Goal: Transaction & Acquisition: Purchase product/service

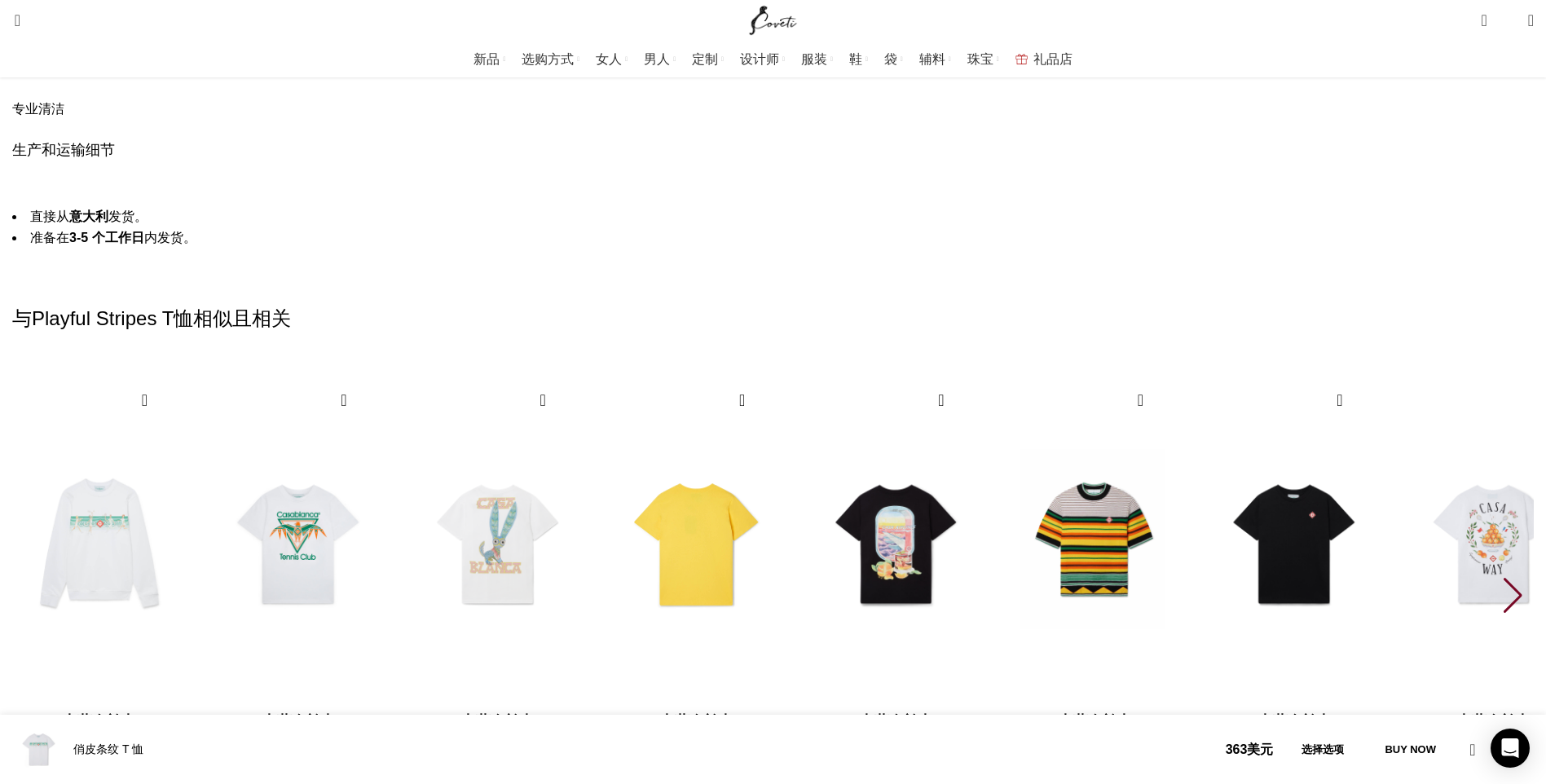
scroll to position [2689, 0]
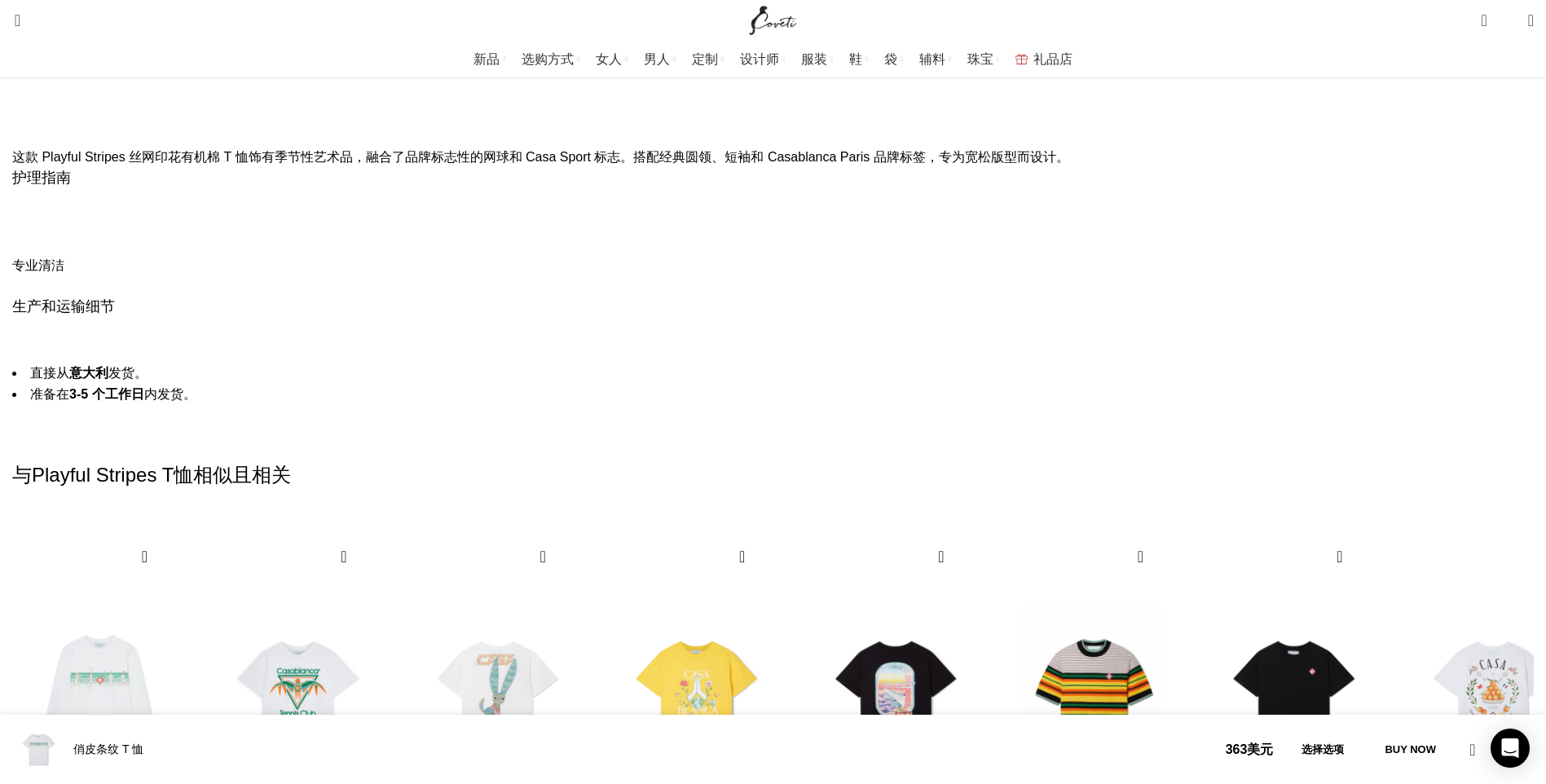
click at [1503, 734] on div "下一张幻灯片" at bounding box center [1514, 751] width 22 height 36
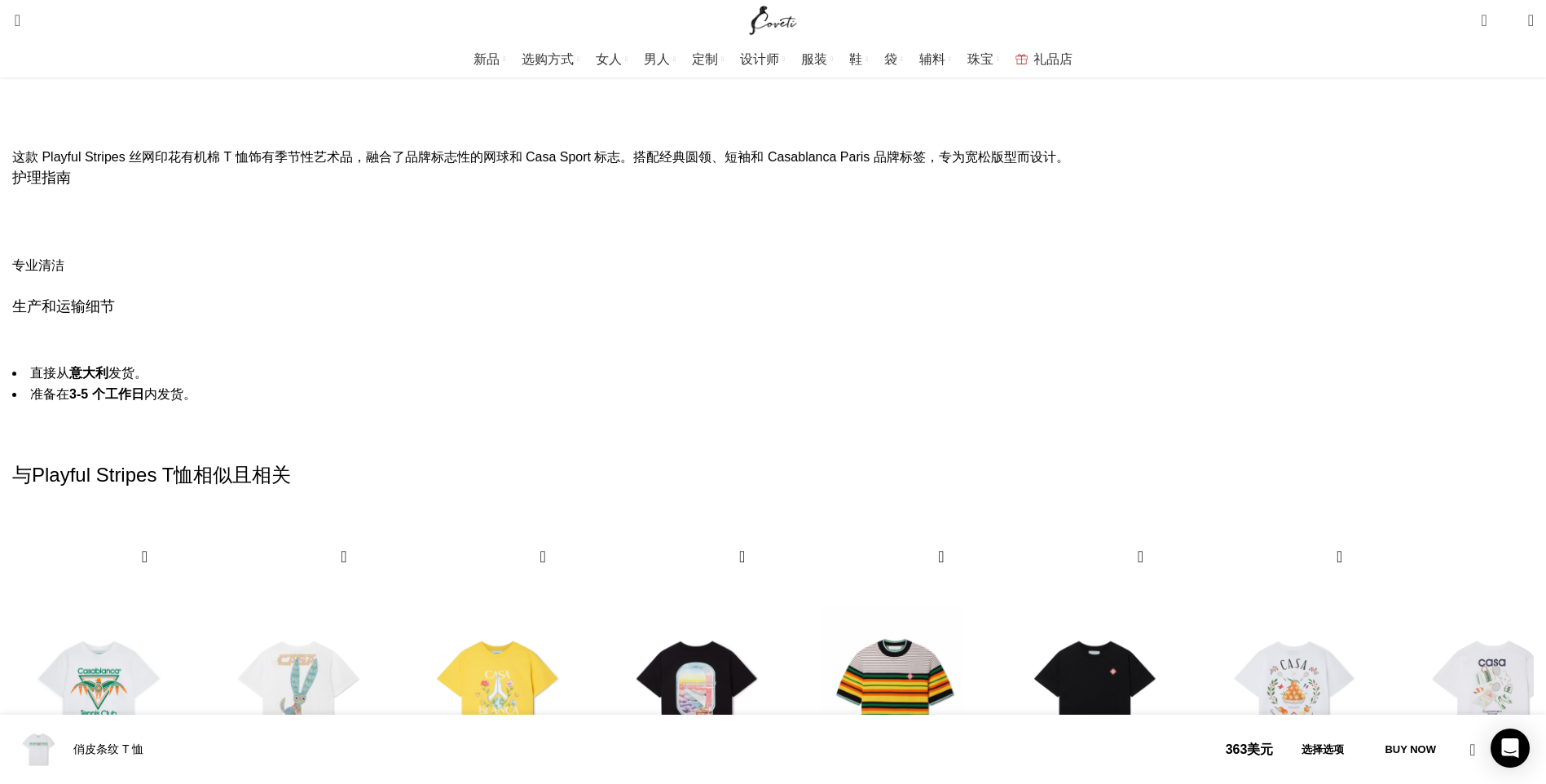
click at [1503, 734] on div "下一张幻灯片" at bounding box center [1514, 751] width 22 height 36
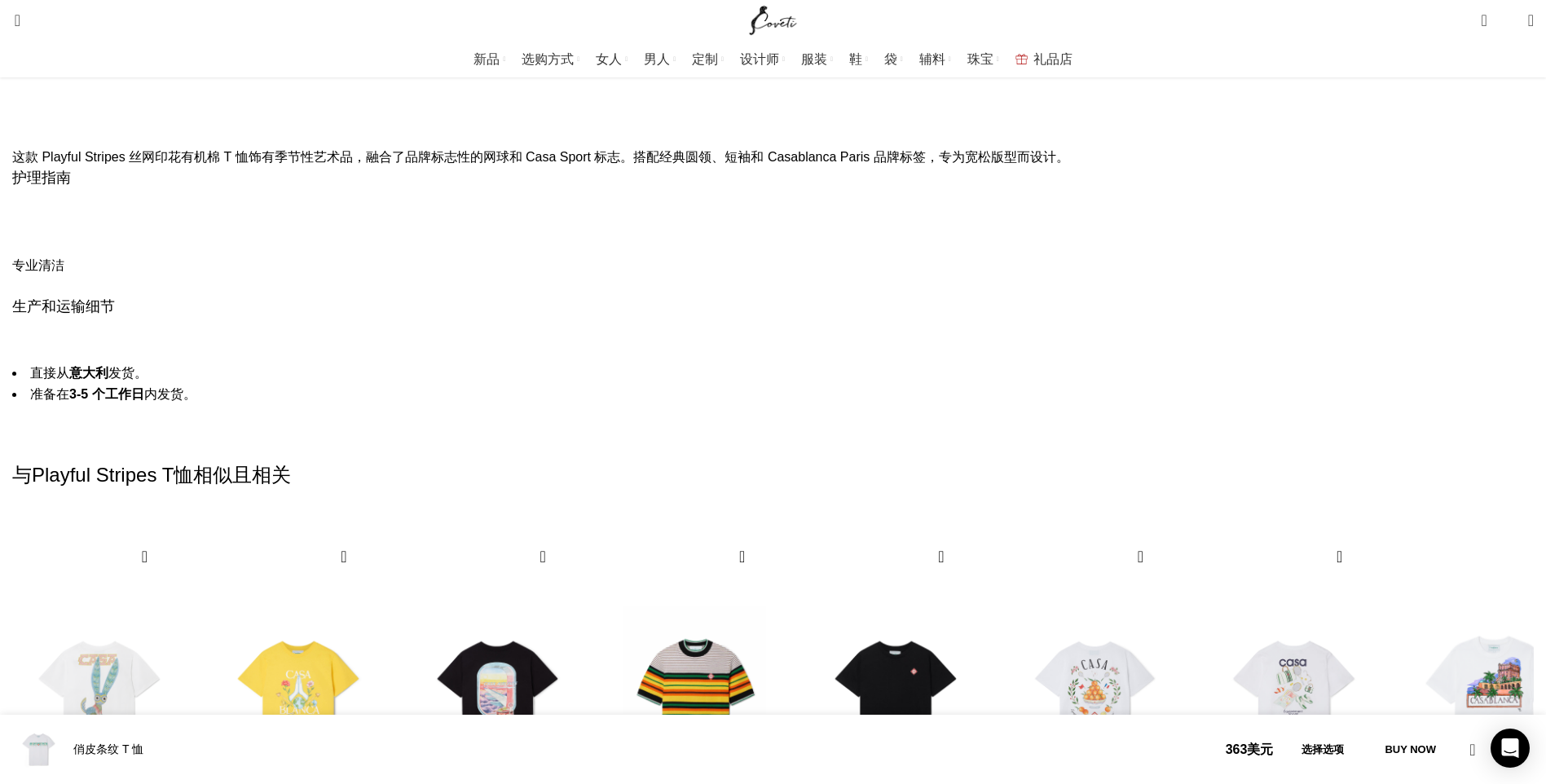
click at [1503, 734] on div "下一张幻灯片" at bounding box center [1514, 751] width 22 height 36
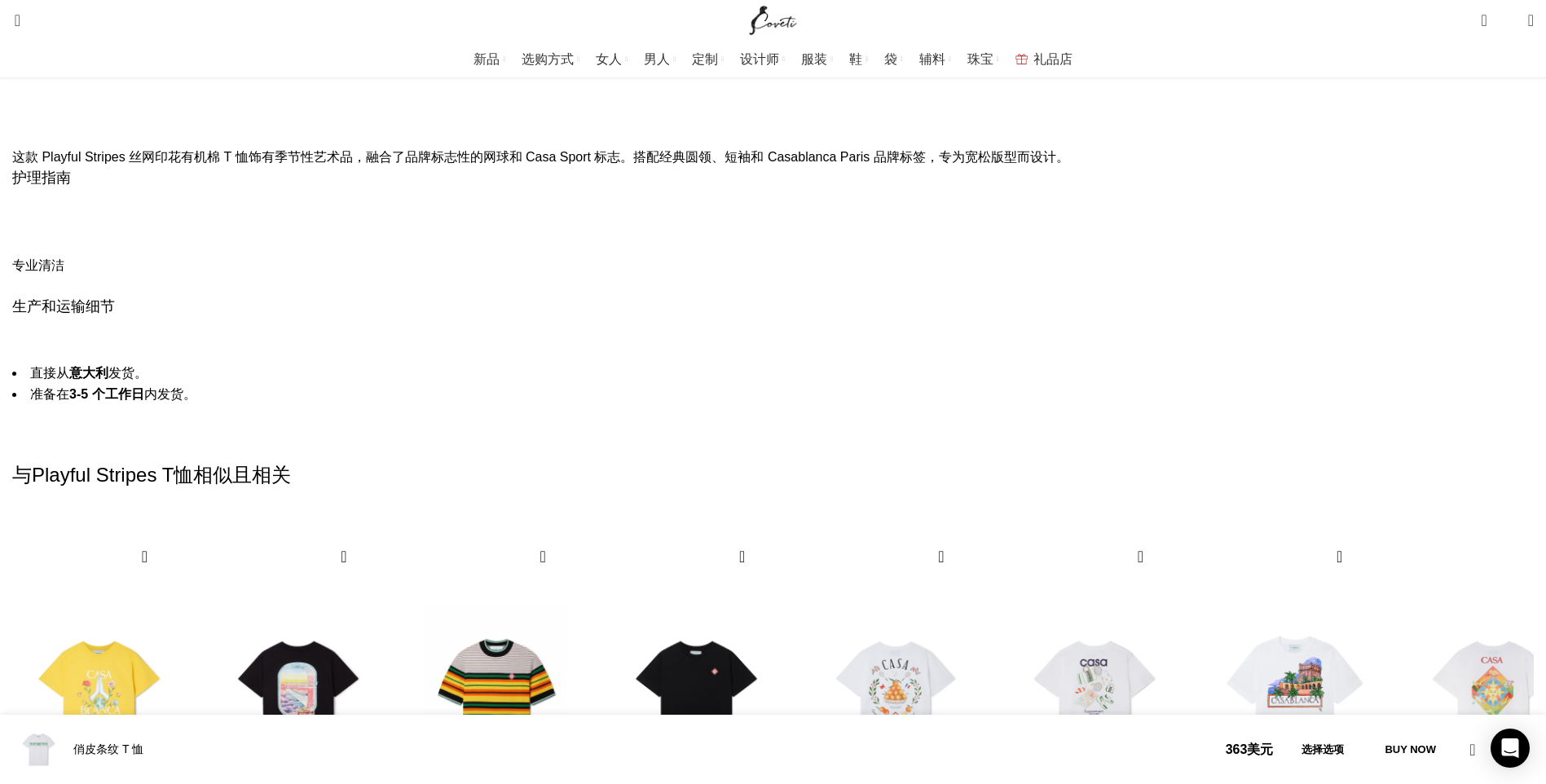
click at [1503, 734] on div "下一张幻灯片" at bounding box center [1514, 751] width 22 height 36
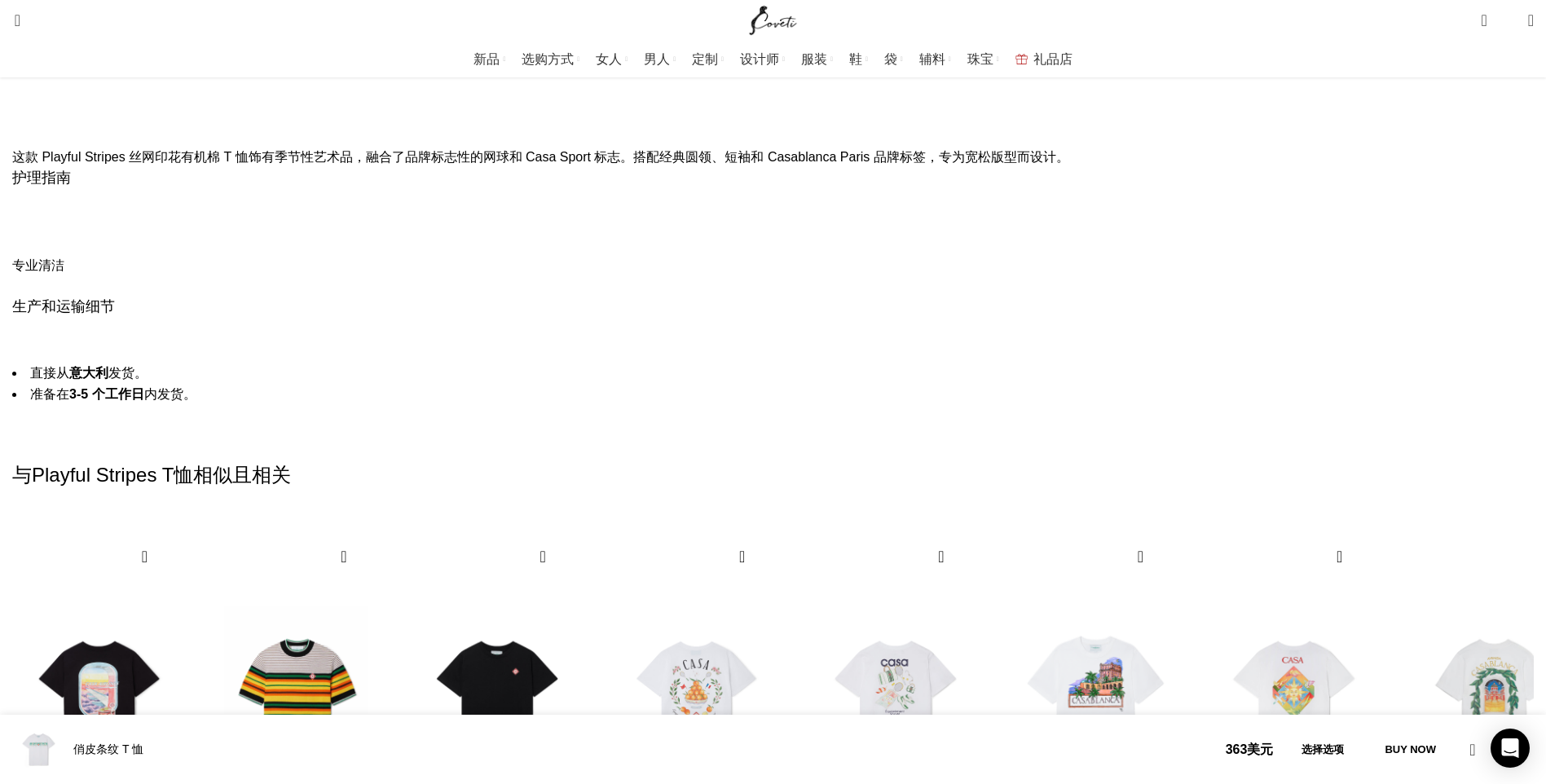
click at [1503, 734] on div "下一张幻灯片" at bounding box center [1514, 751] width 22 height 36
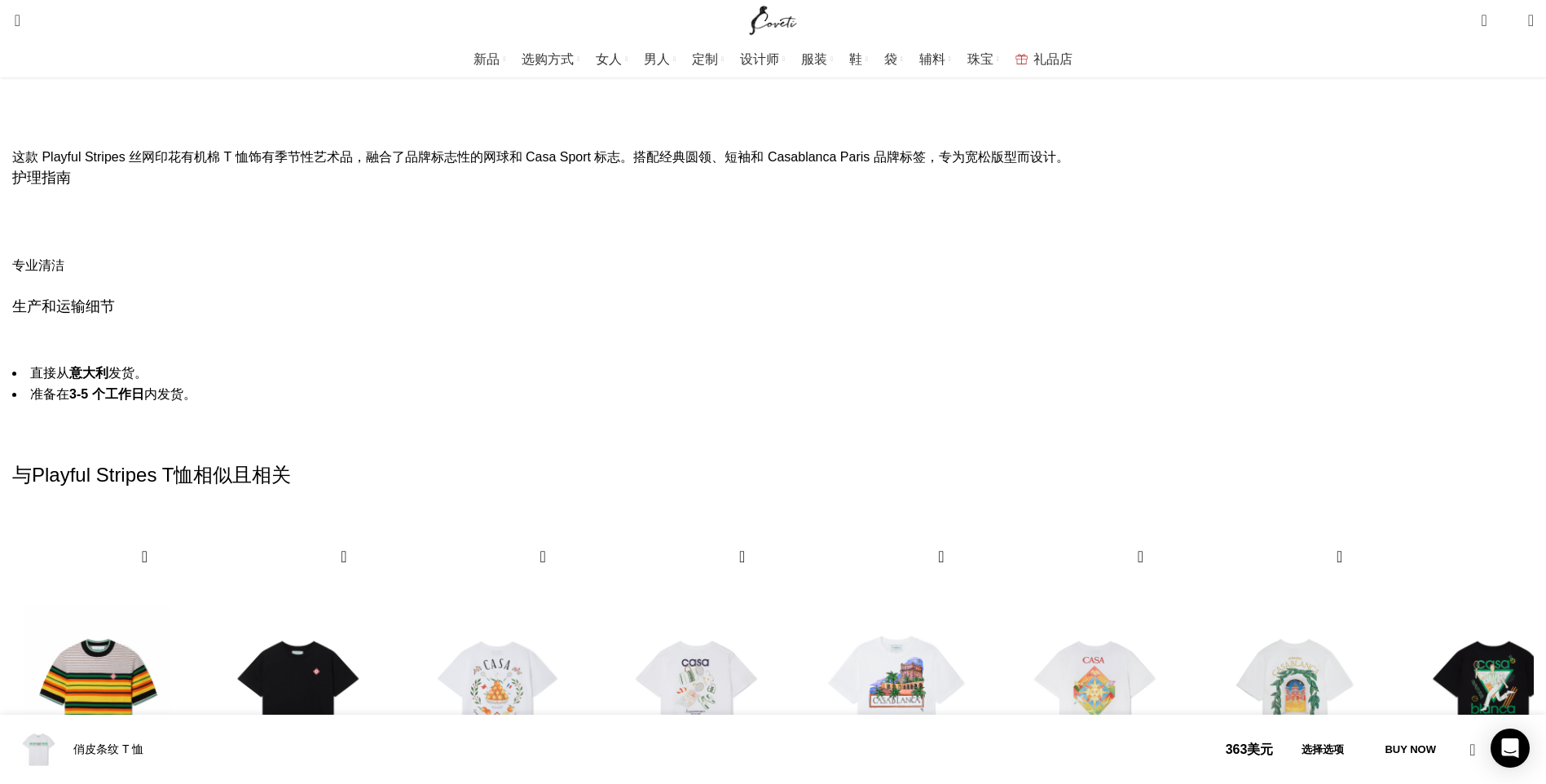
click at [1503, 734] on div "下一张幻灯片" at bounding box center [1514, 751] width 22 height 36
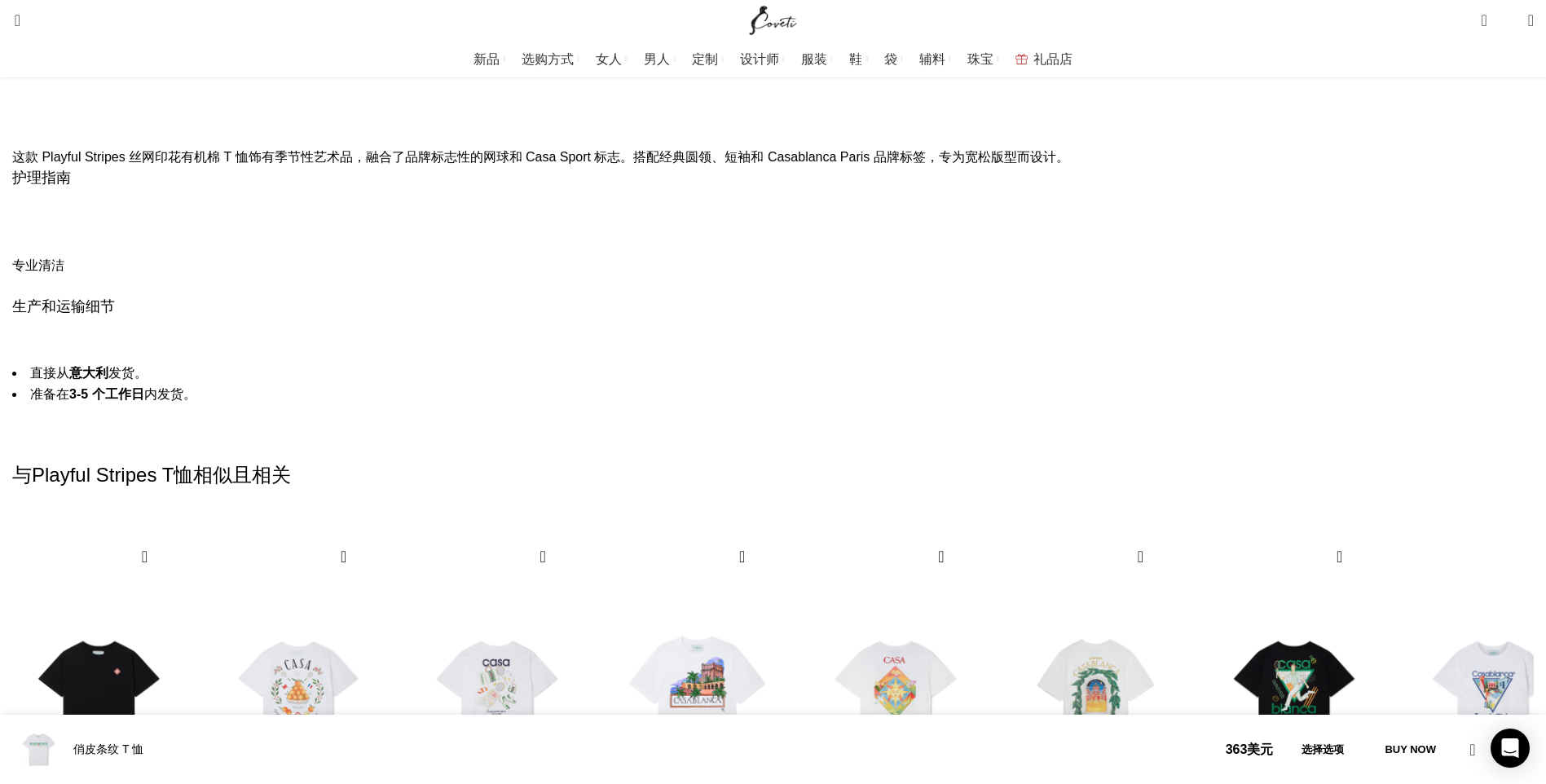
click at [1503, 734] on div "下一张幻灯片" at bounding box center [1514, 751] width 22 height 36
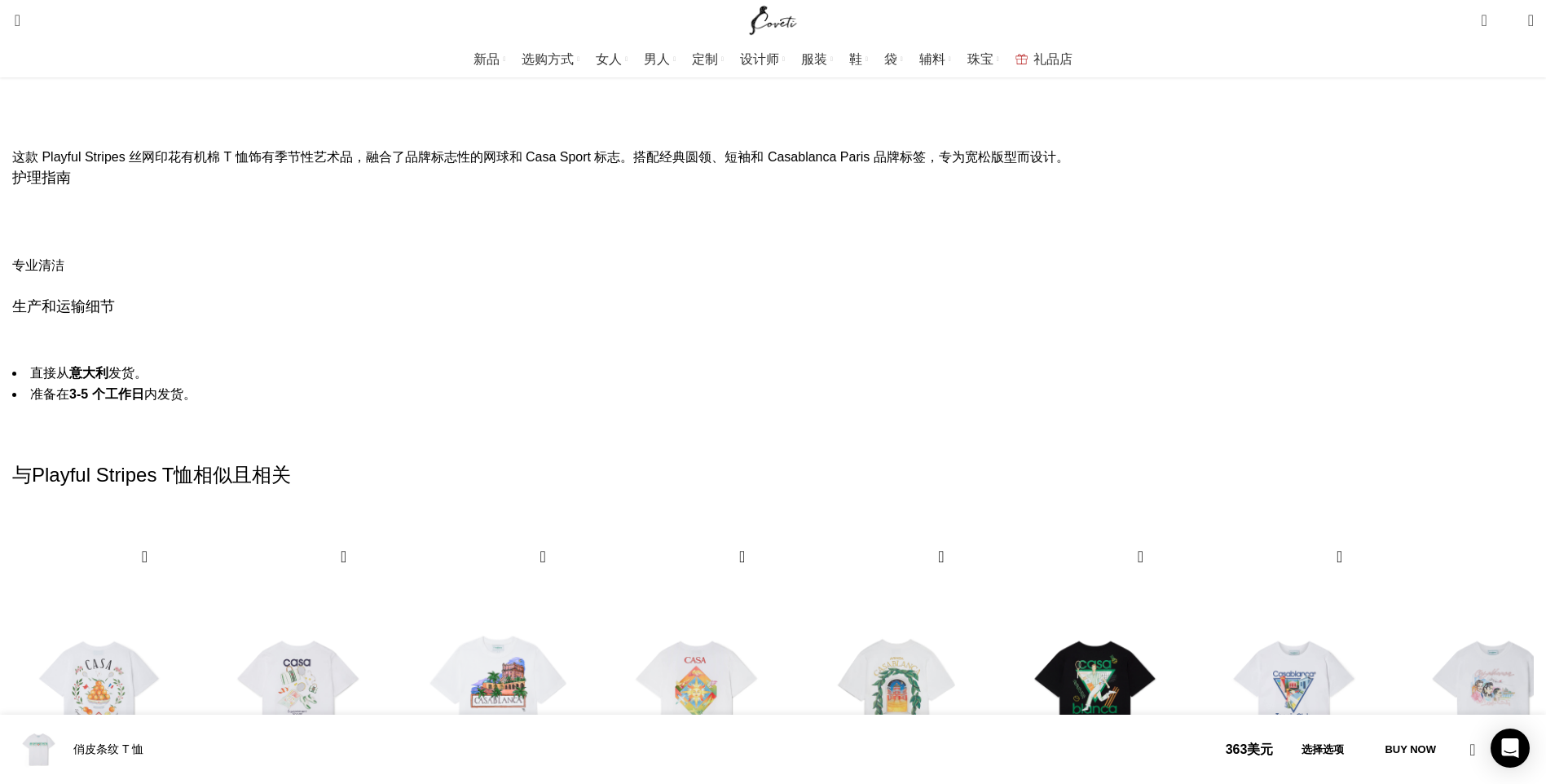
click at [1503, 734] on div "下一张幻灯片" at bounding box center [1514, 751] width 22 height 36
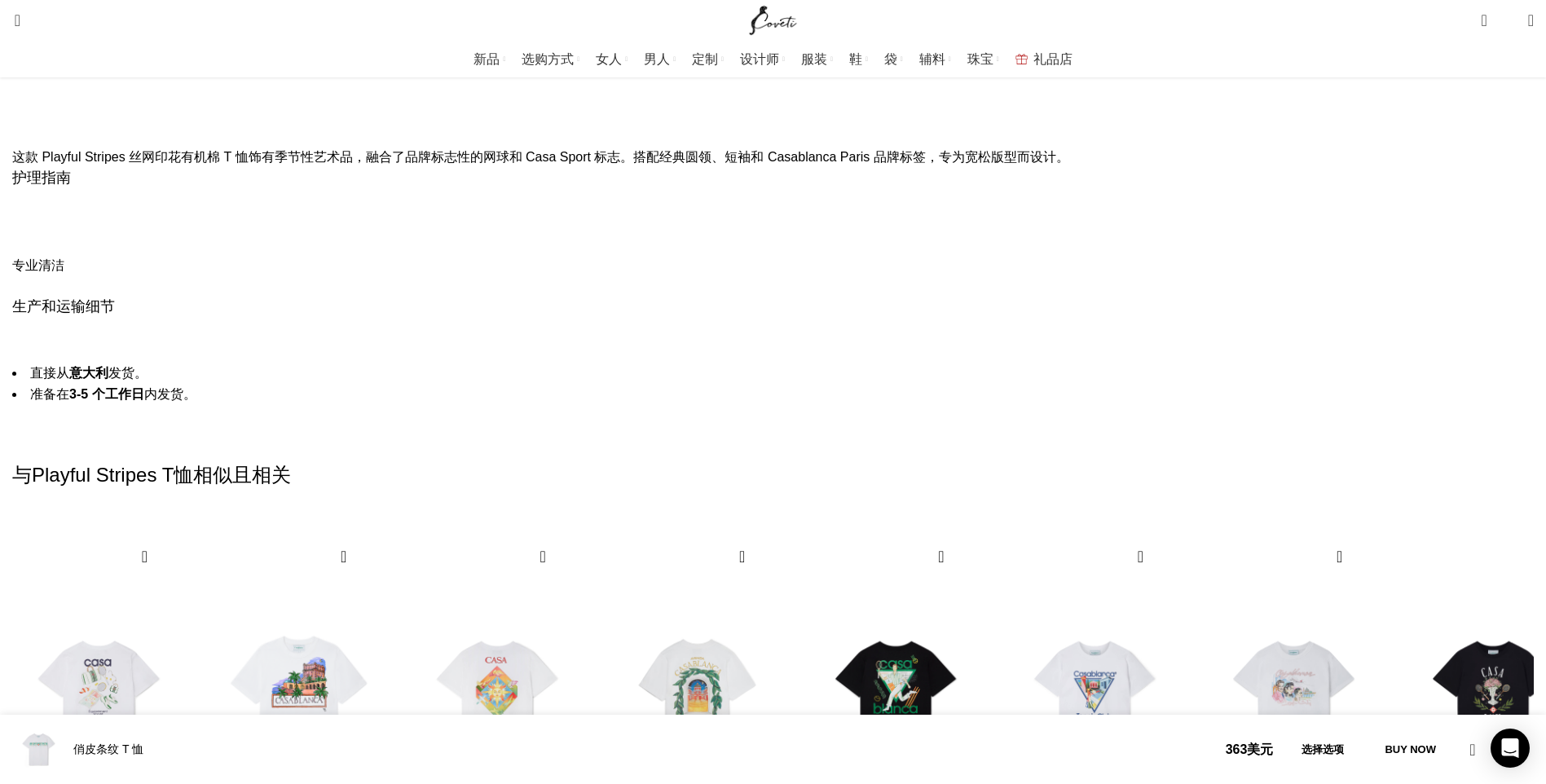
click at [1503, 734] on div "下一张幻灯片" at bounding box center [1514, 751] width 22 height 36
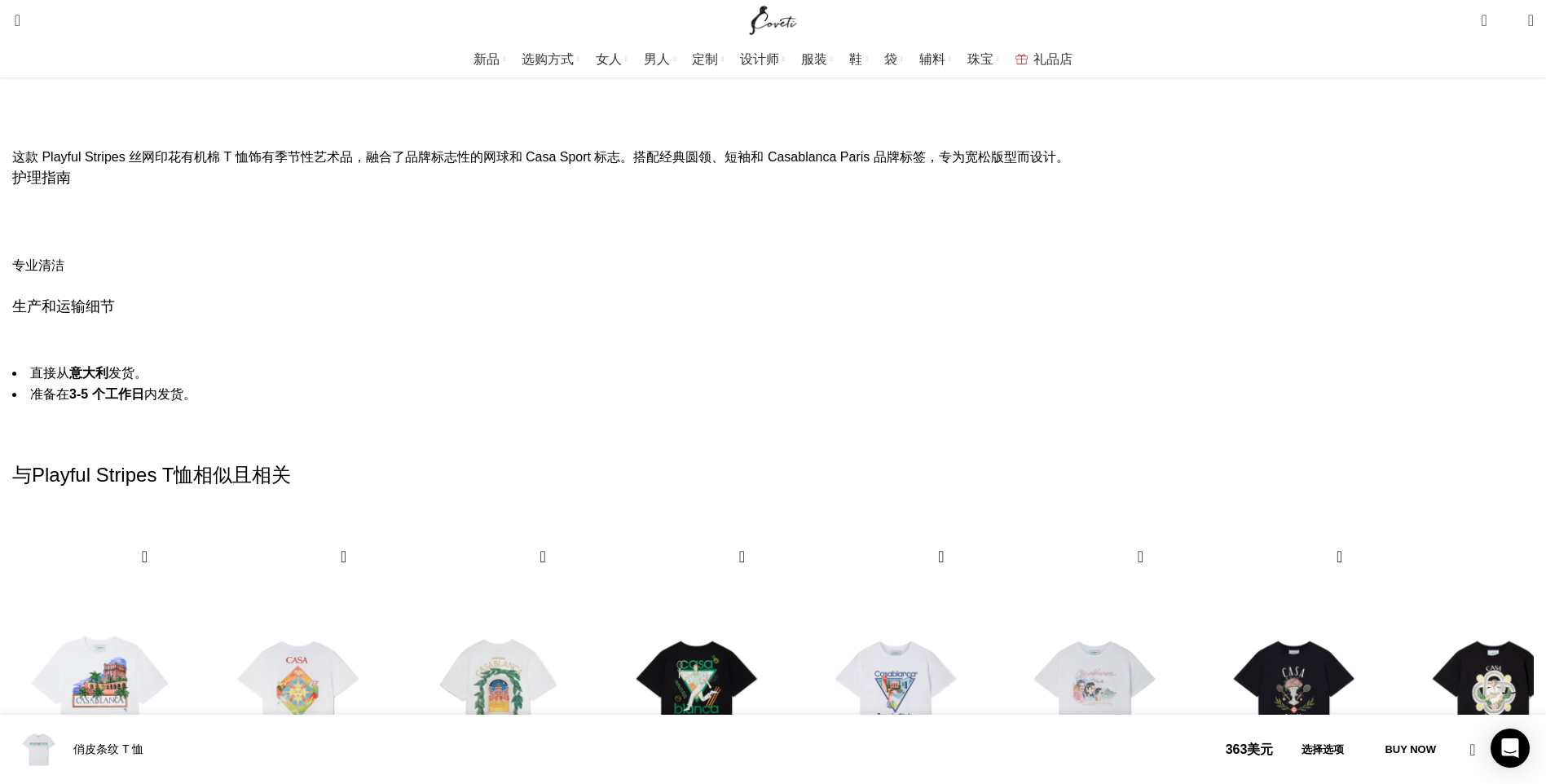
click at [1503, 734] on div "下一张幻灯片" at bounding box center [1514, 751] width 22 height 36
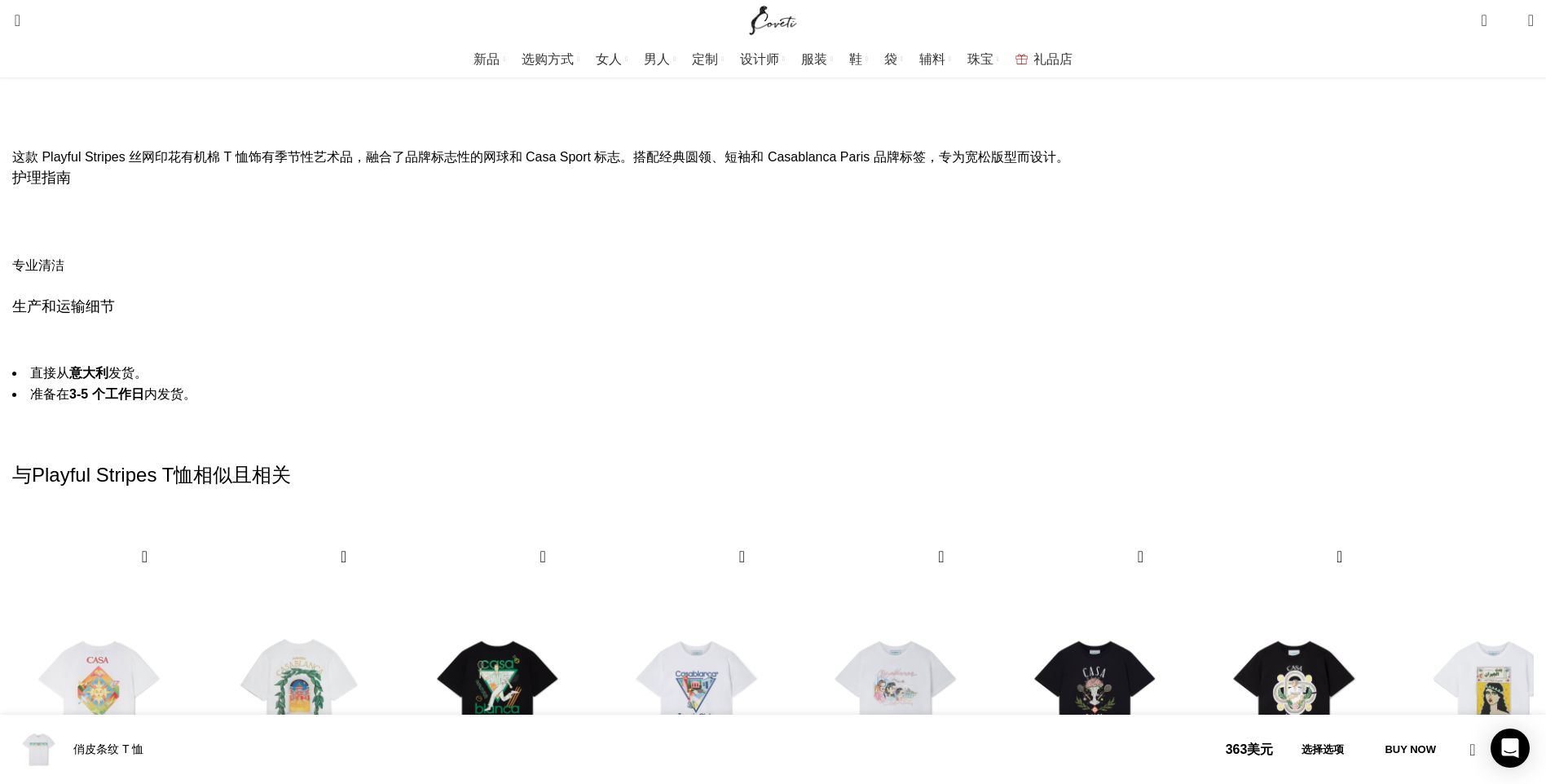
click at [1503, 734] on div "下一张幻灯片" at bounding box center [1514, 751] width 22 height 36
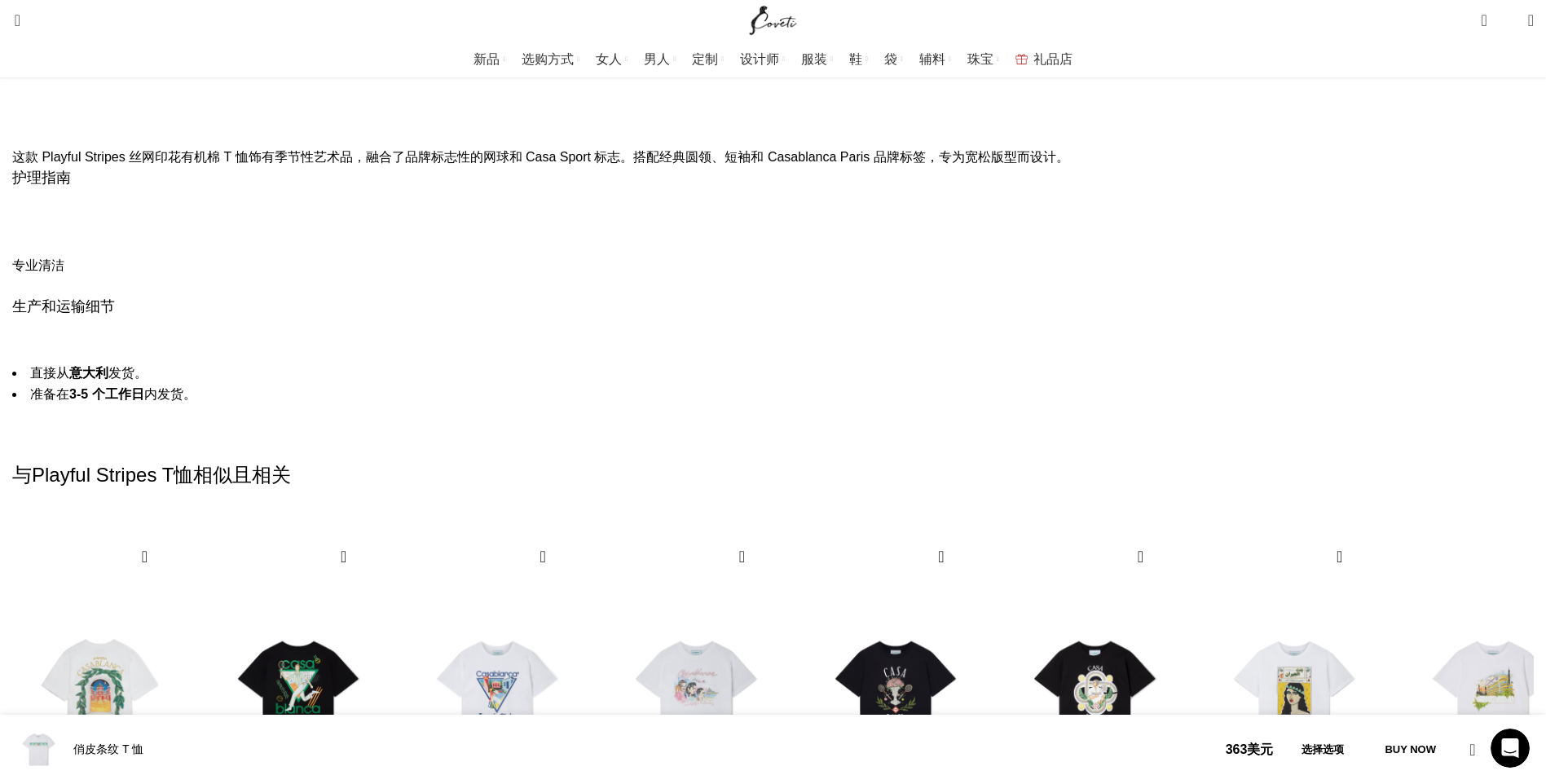
click at [1503, 734] on div "下一张幻灯片" at bounding box center [1514, 751] width 22 height 36
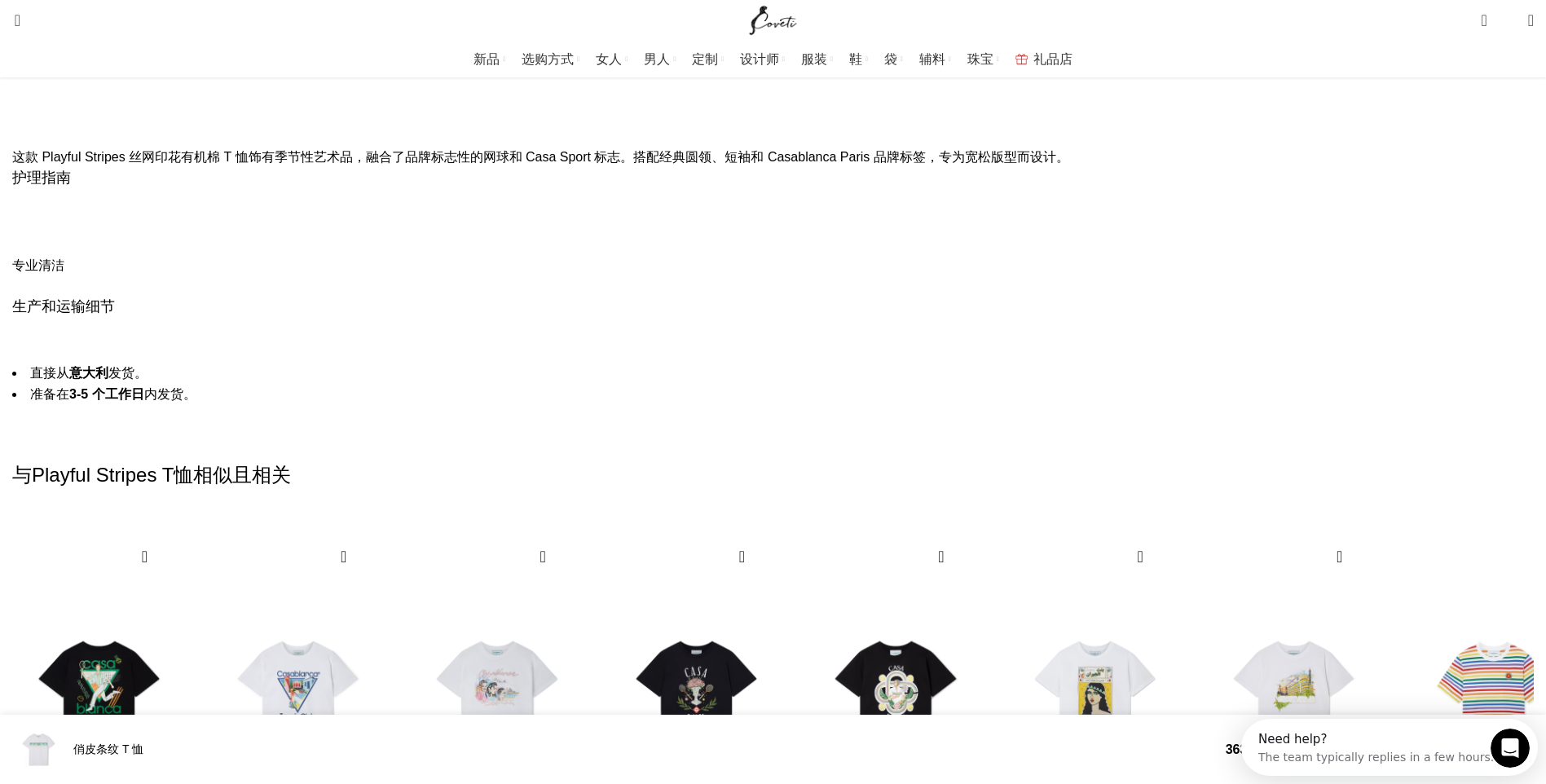
click at [1503, 734] on div "下一张幻灯片" at bounding box center [1514, 751] width 22 height 36
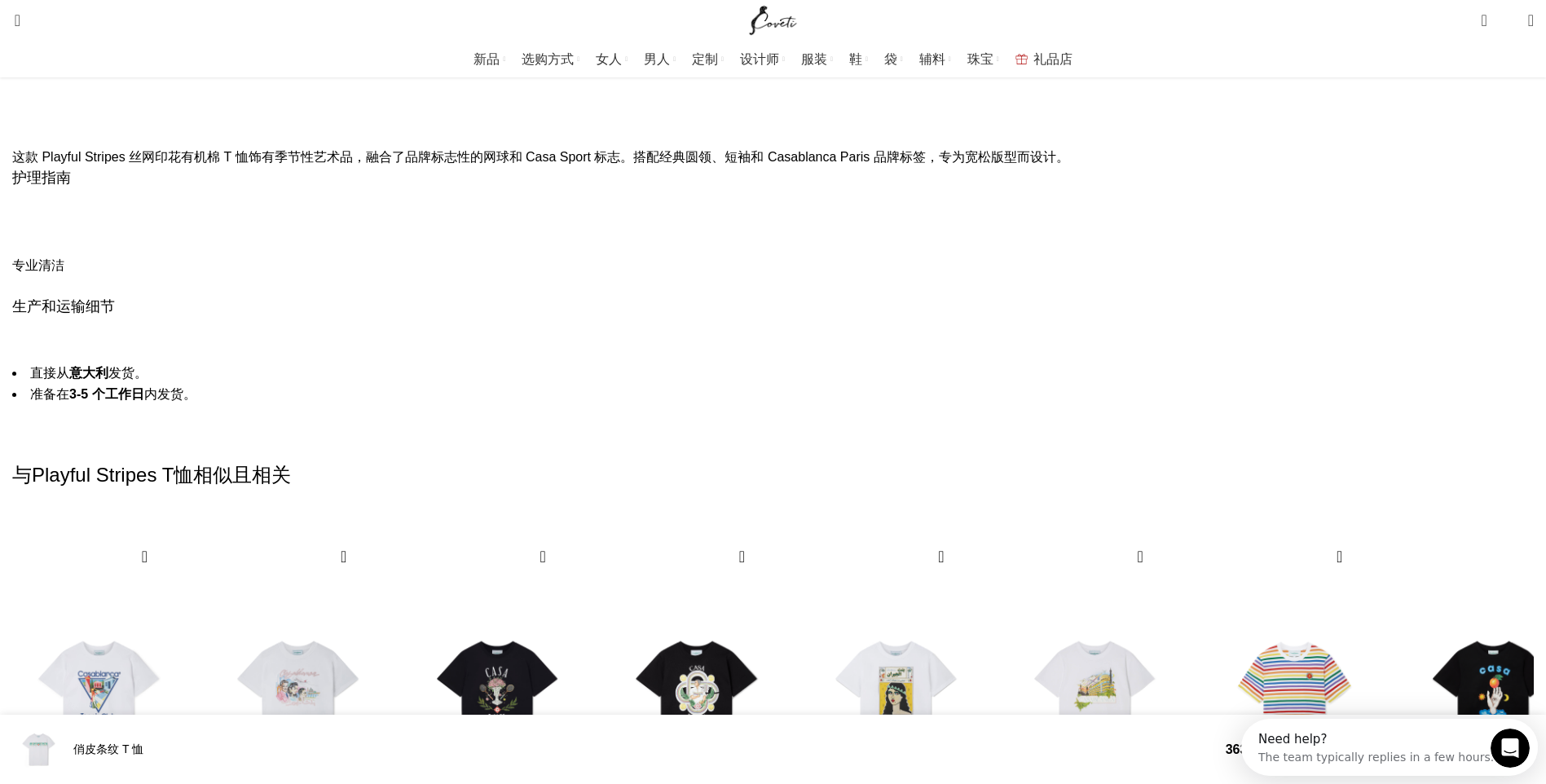
click at [1503, 734] on div "下一张幻灯片" at bounding box center [1514, 751] width 22 height 36
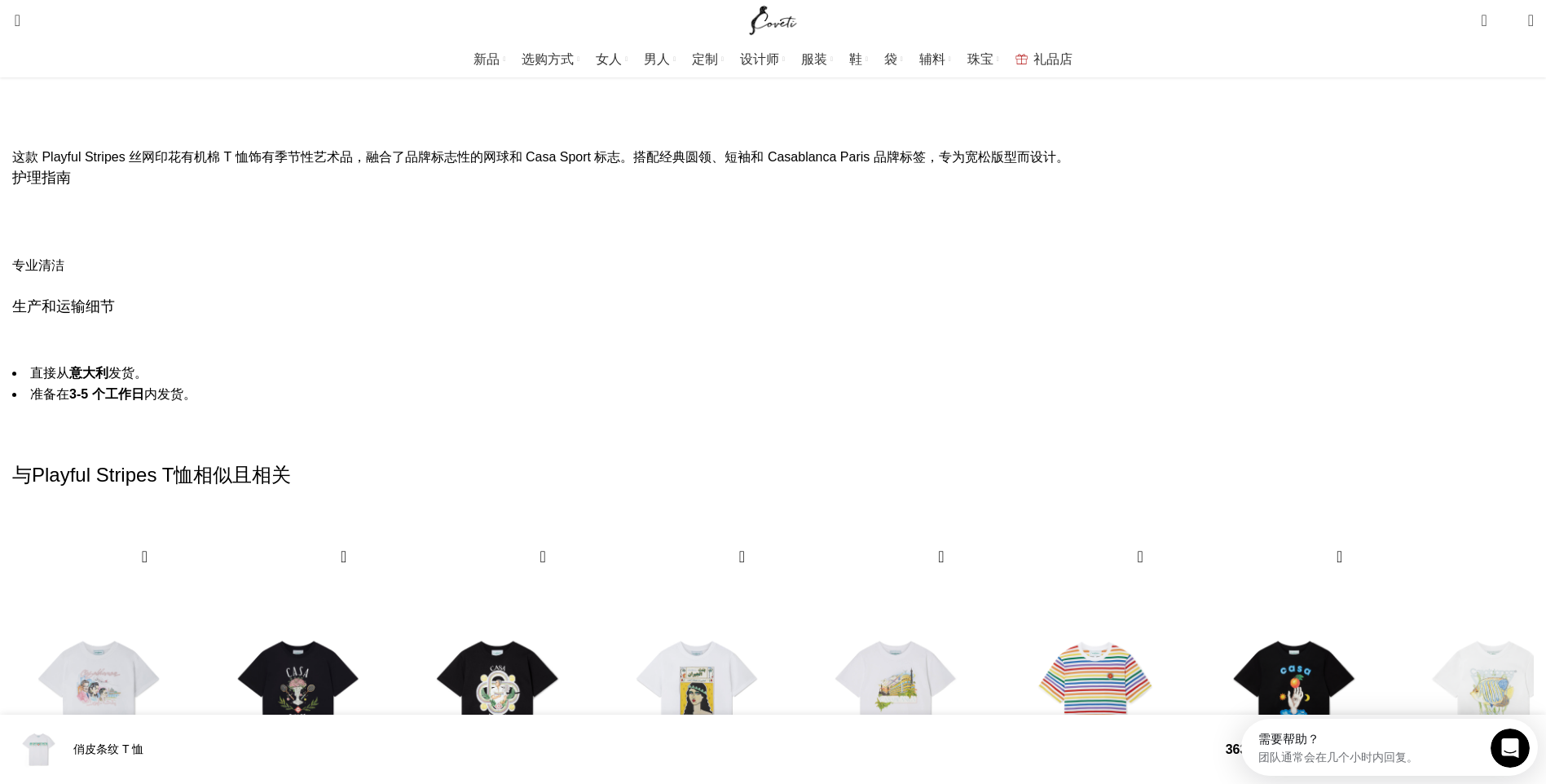
click at [1503, 734] on div "下一张幻灯片" at bounding box center [1514, 751] width 22 height 36
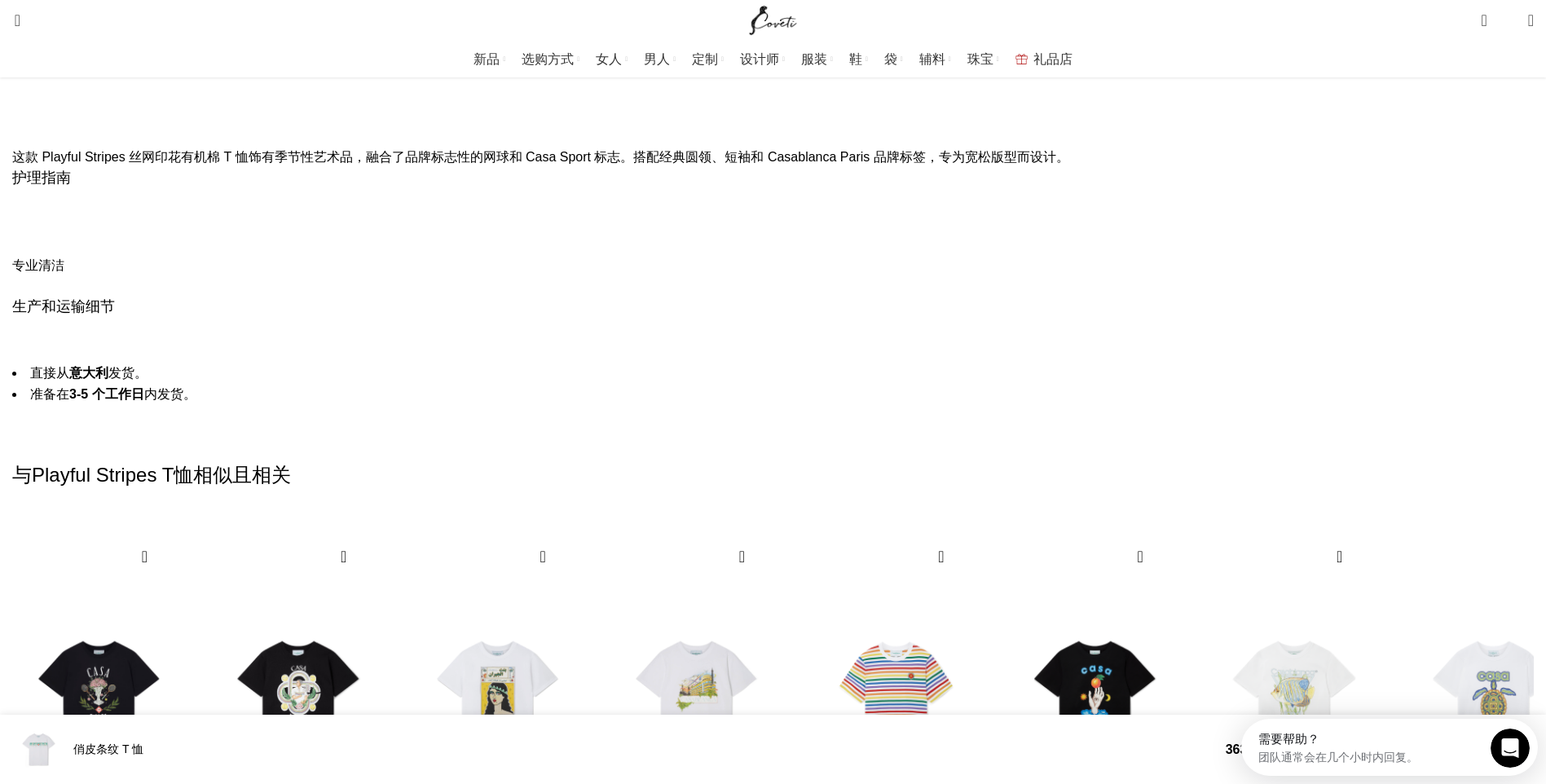
click at [1503, 734] on div "下一张幻灯片" at bounding box center [1514, 751] width 22 height 36
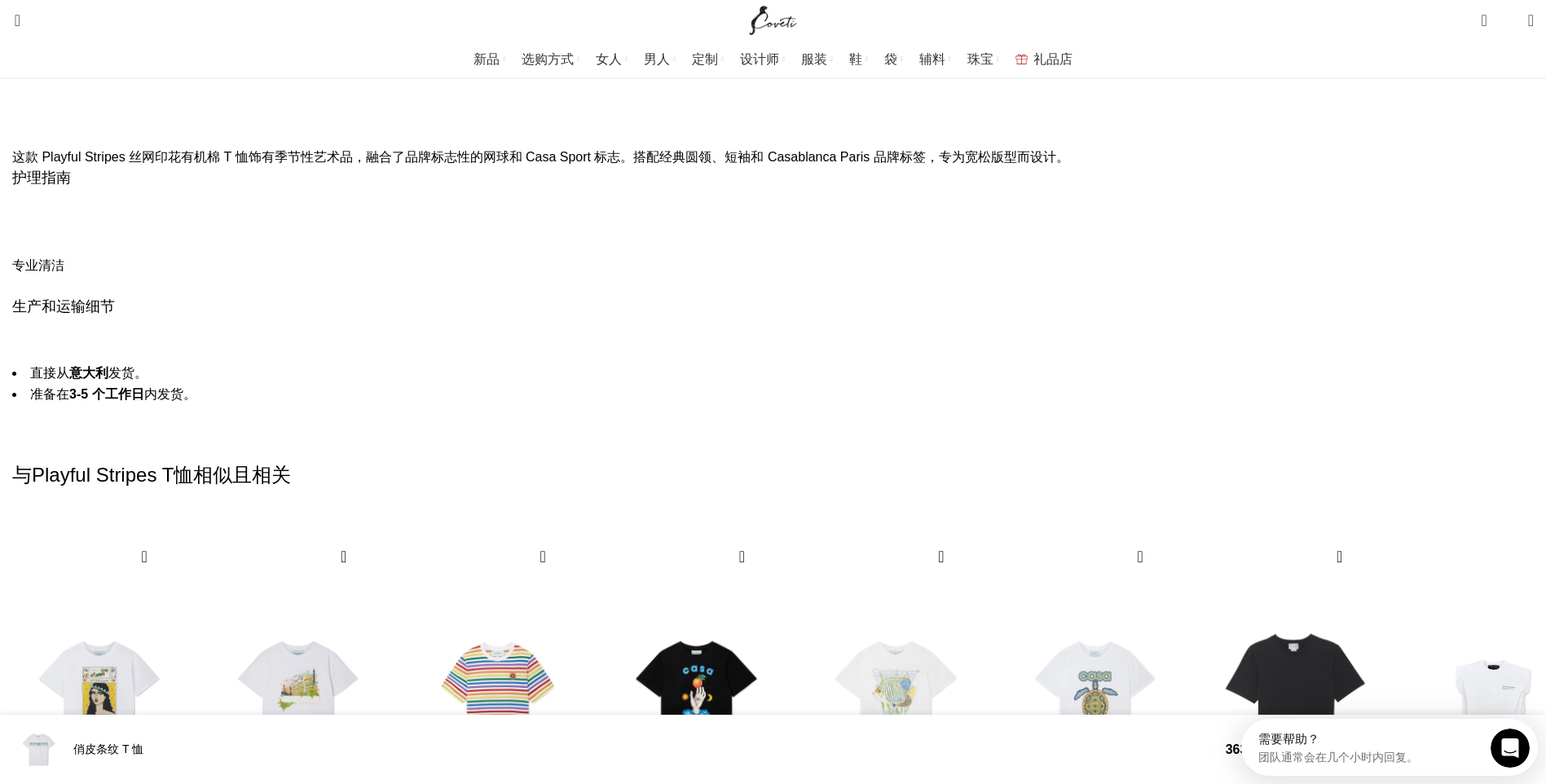
click at [1503, 734] on div "下一张幻灯片" at bounding box center [1514, 751] width 22 height 36
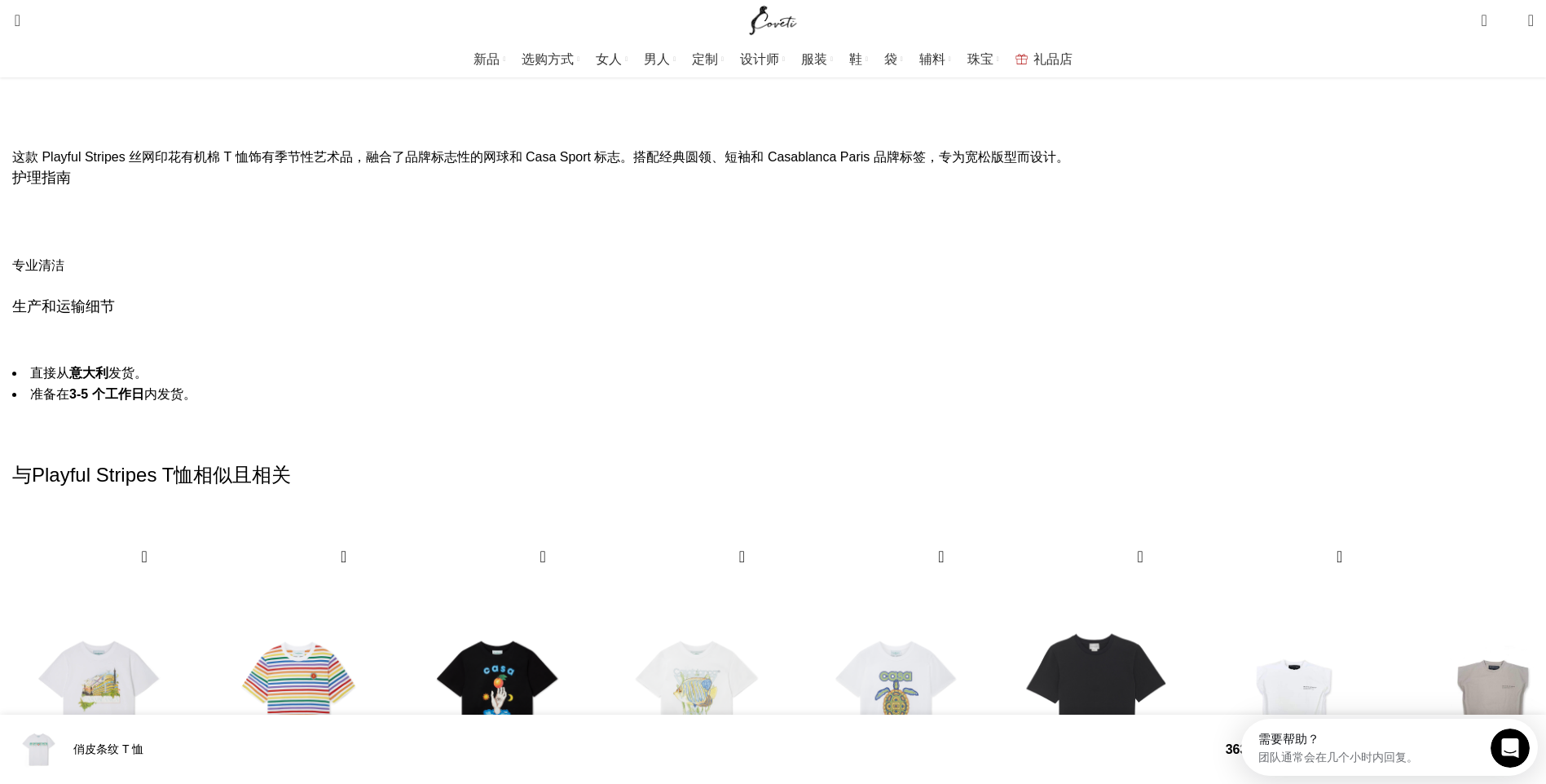
click at [1503, 734] on div "下一张幻灯片" at bounding box center [1514, 751] width 22 height 36
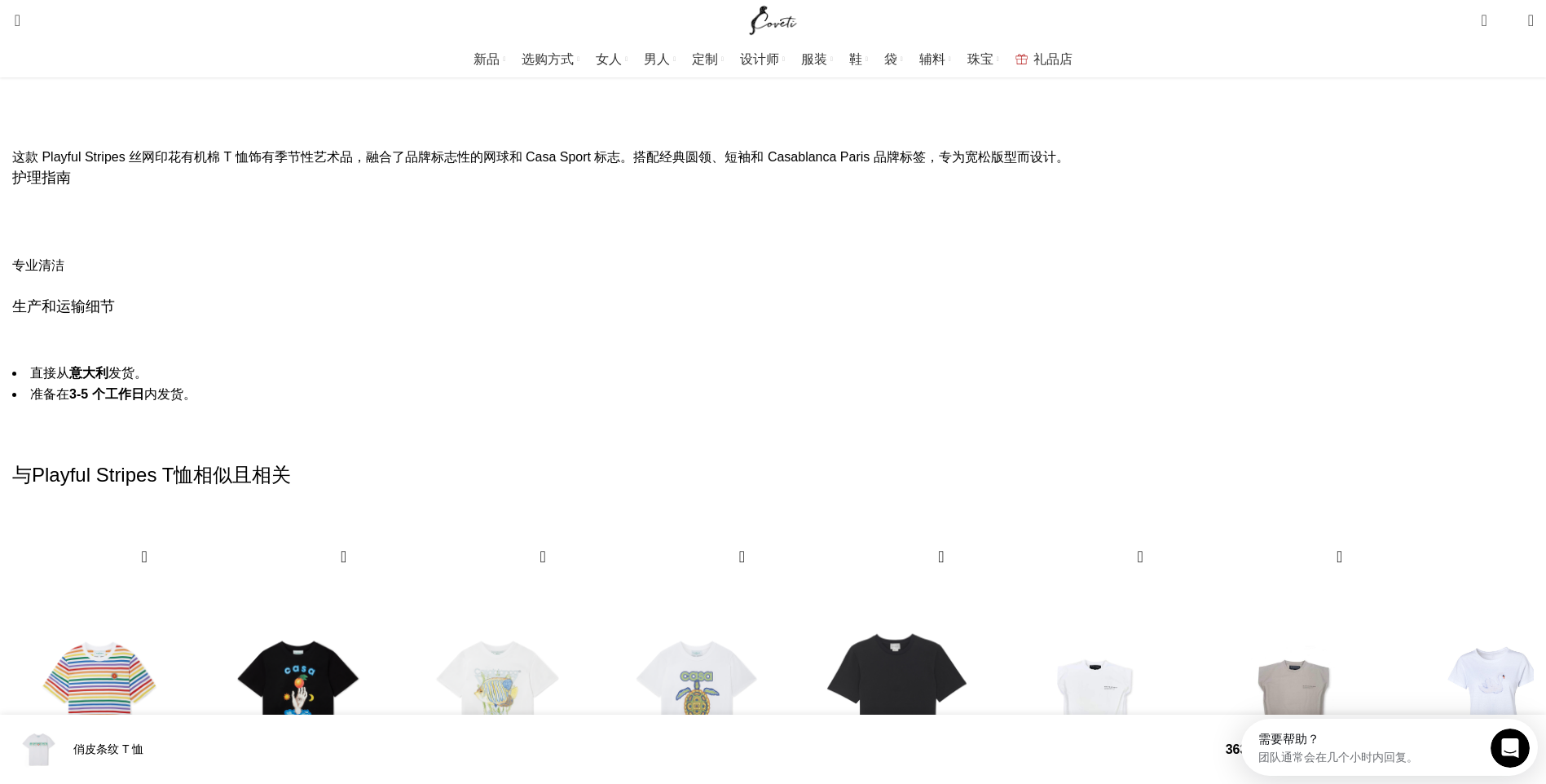
click at [1503, 734] on div "下一张幻灯片" at bounding box center [1514, 751] width 22 height 36
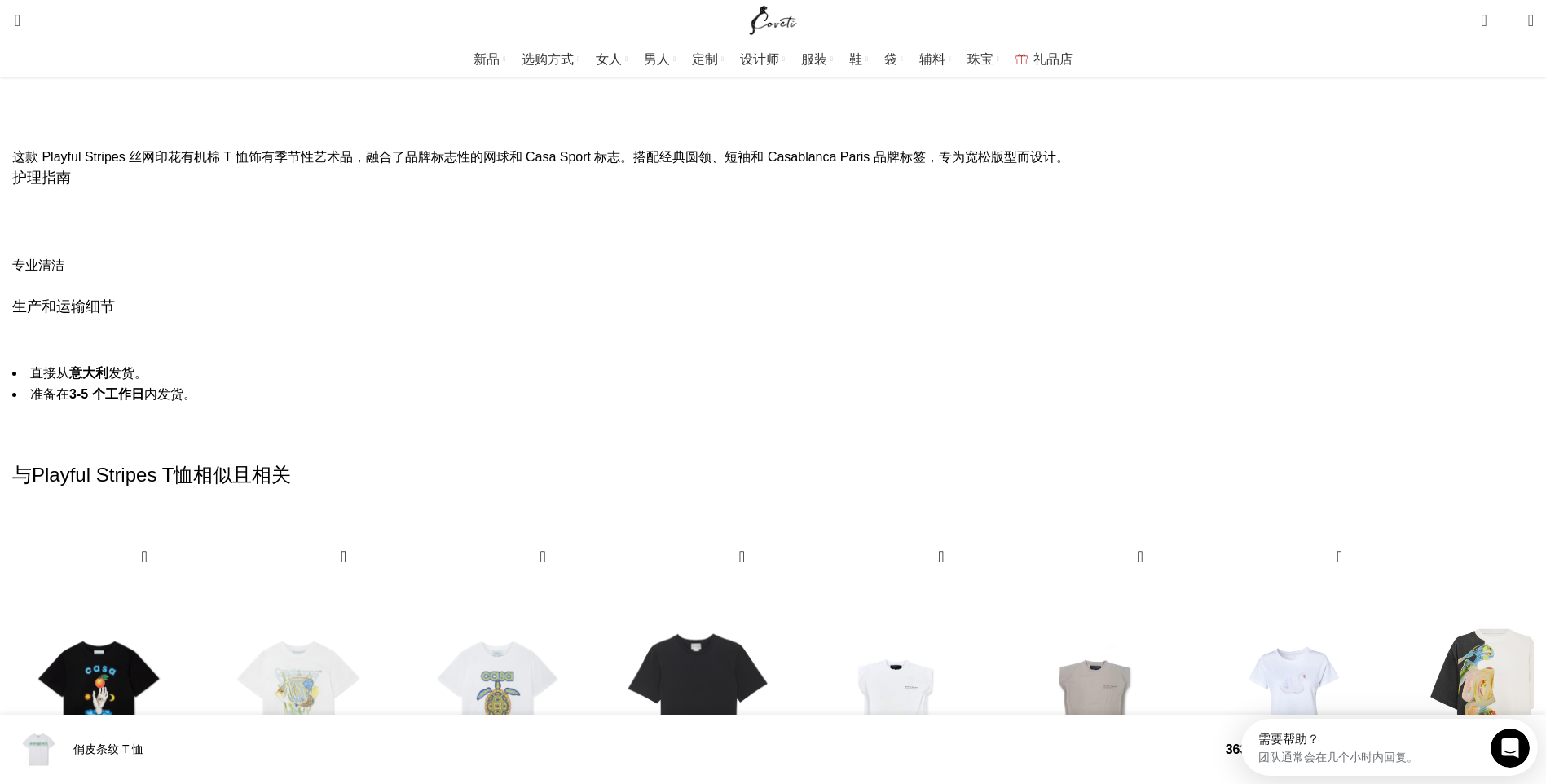
click at [1503, 734] on div "下一张幻灯片" at bounding box center [1514, 751] width 22 height 36
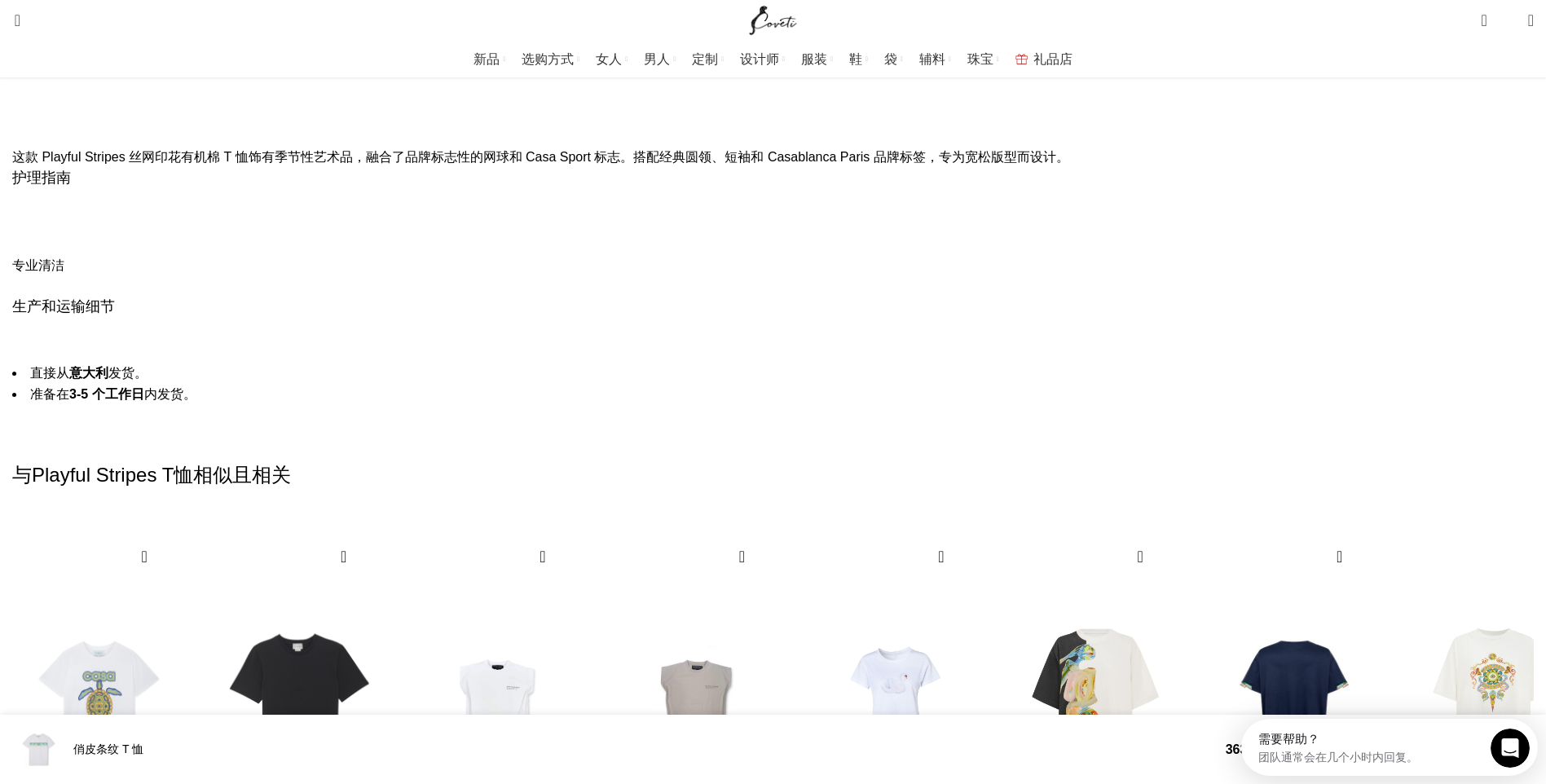
click at [1503, 734] on div "下一张幻灯片" at bounding box center [1514, 751] width 22 height 36
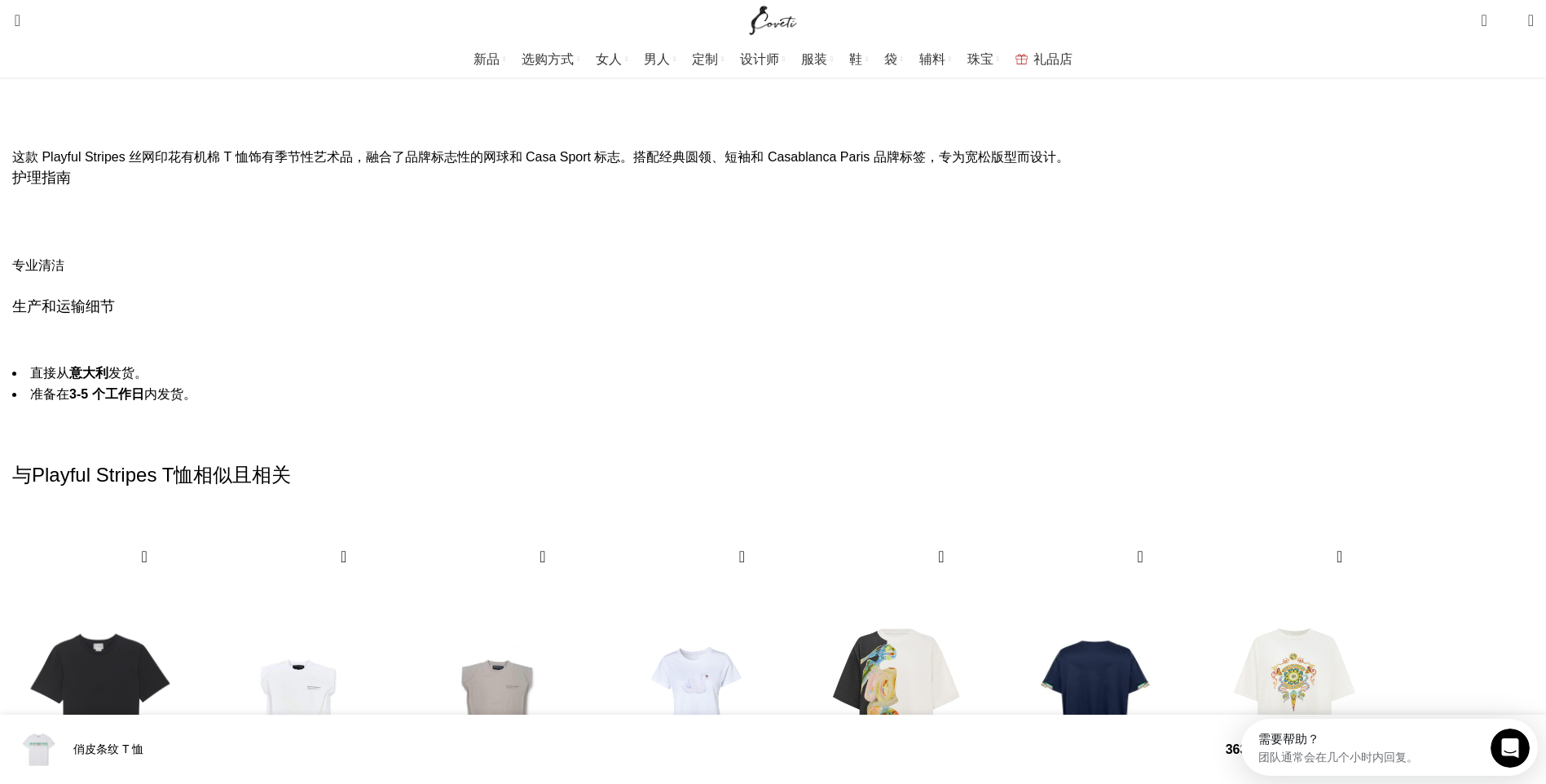
click at [1503, 734] on div "下一张幻灯片" at bounding box center [1514, 751] width 22 height 36
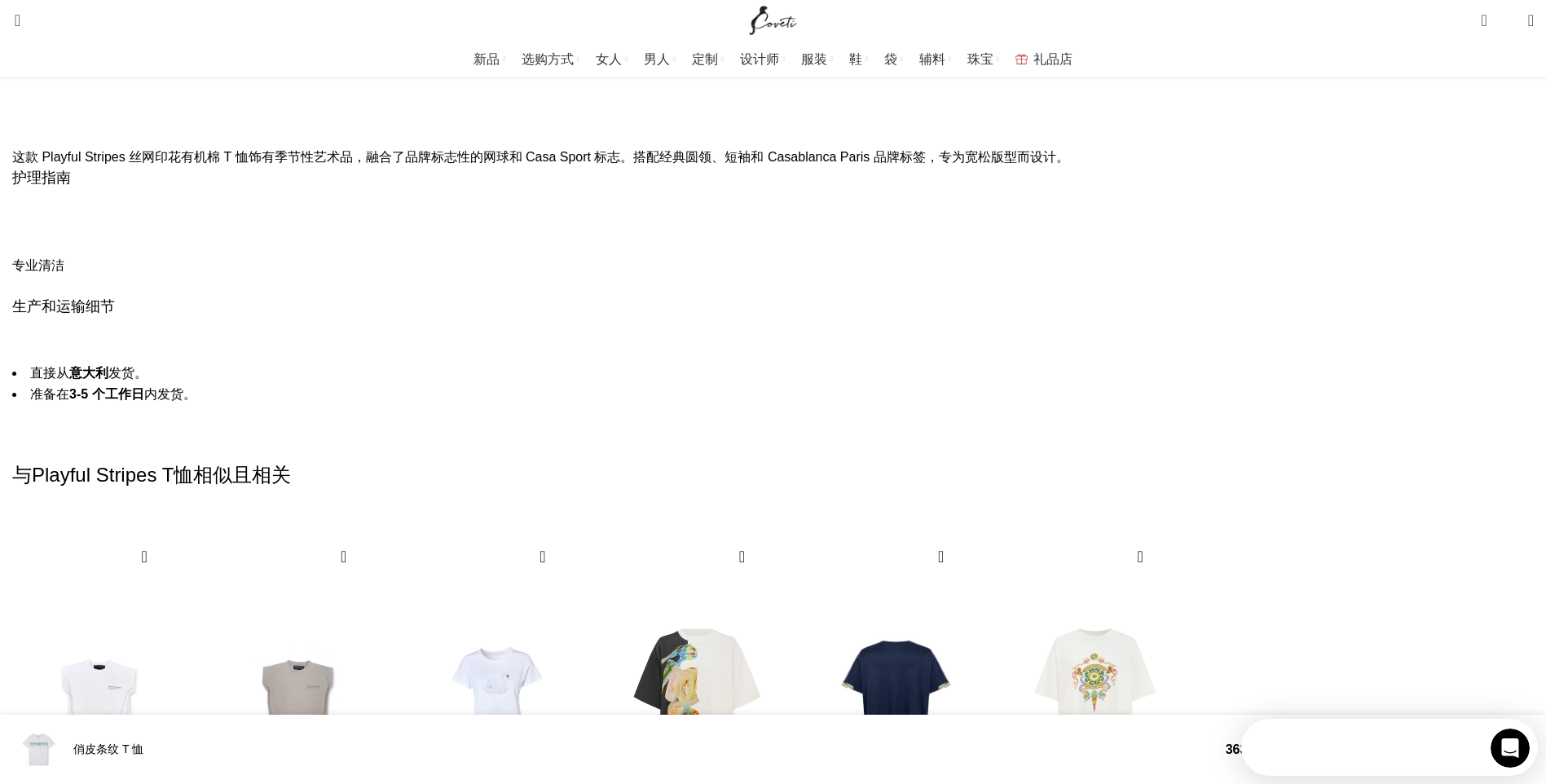
click at [1503, 734] on div "下一张幻灯片" at bounding box center [1514, 751] width 22 height 36
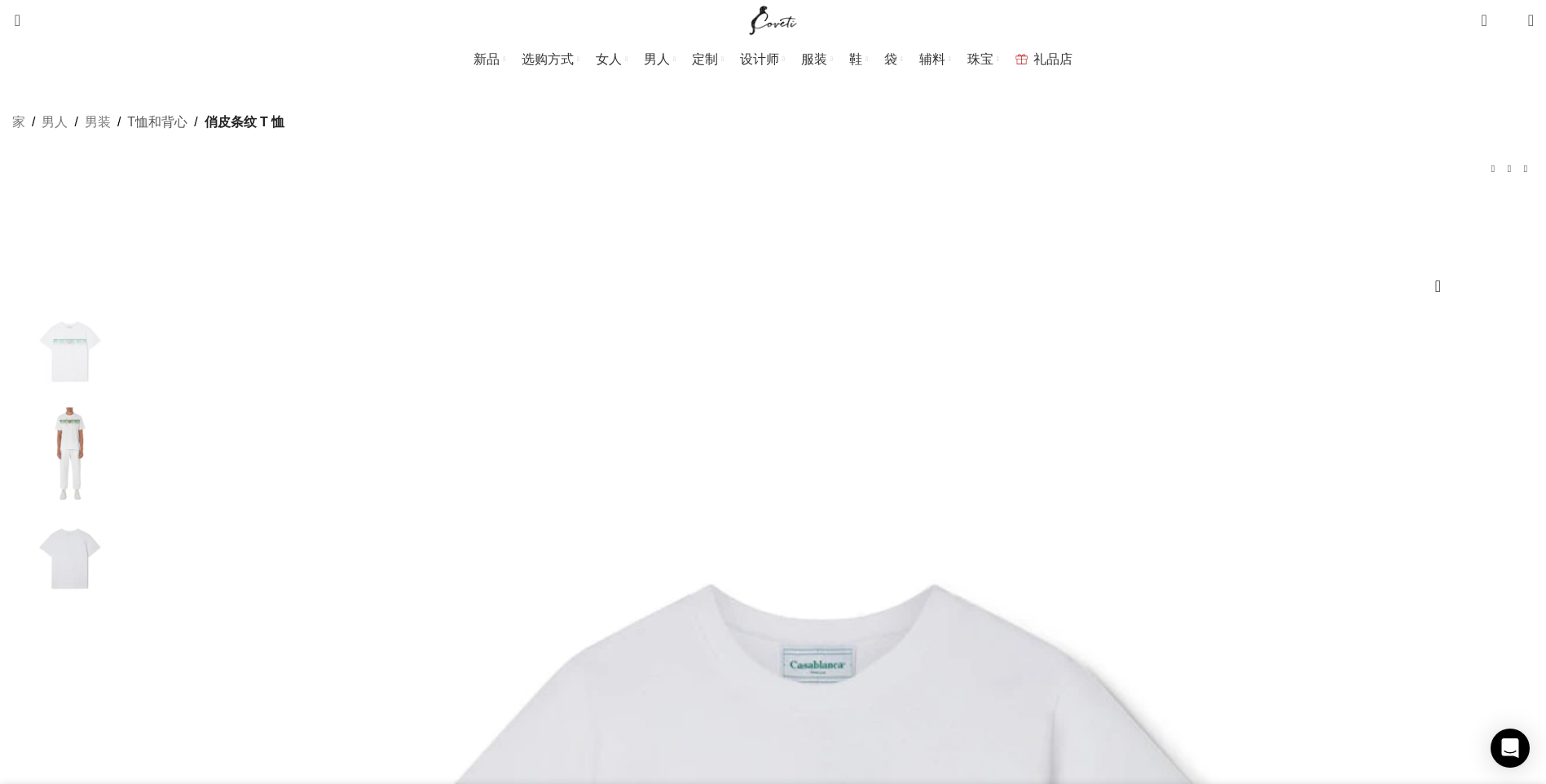
click at [188, 133] on link "T恤和背心" at bounding box center [157, 122] width 60 height 21
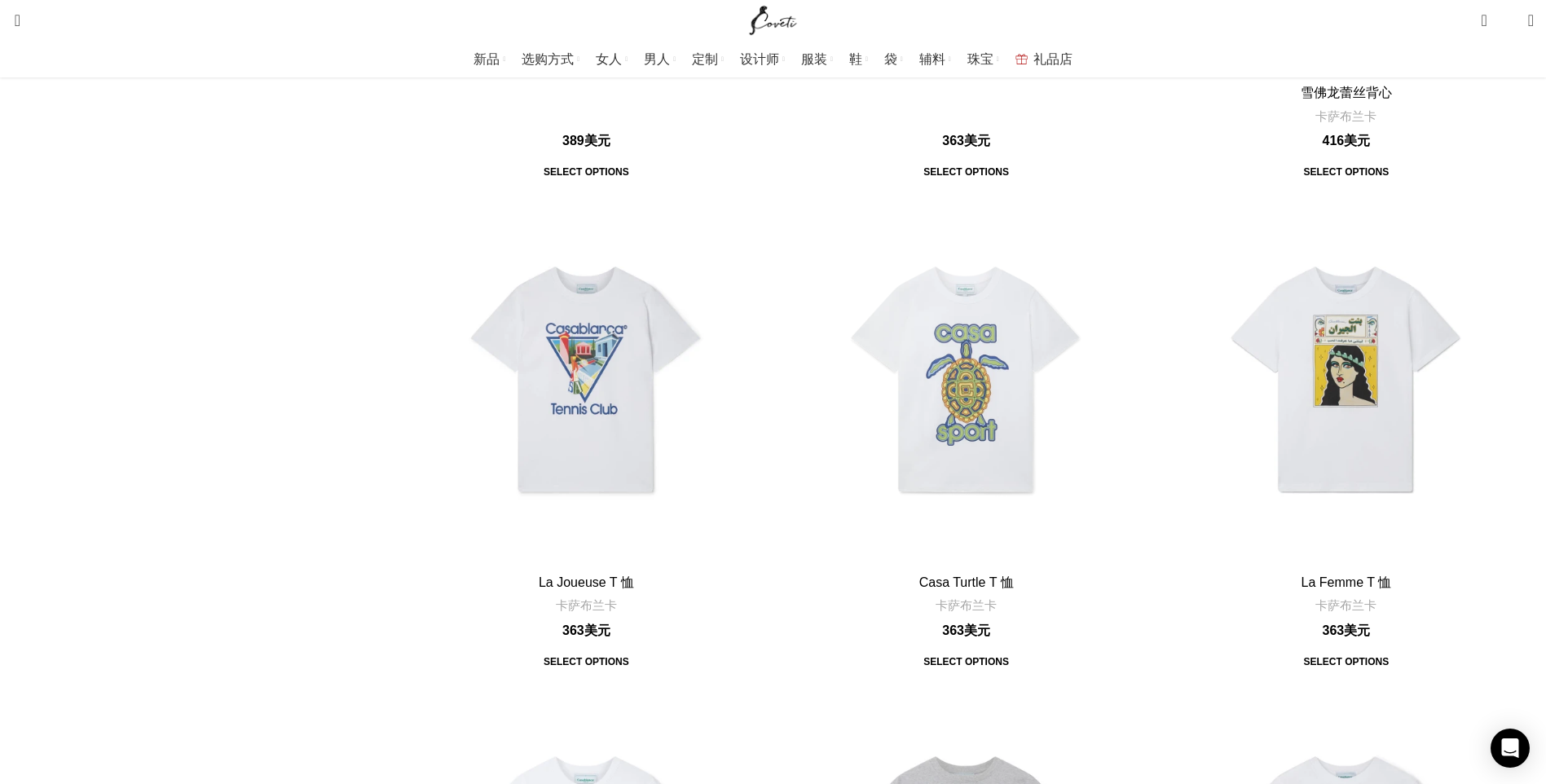
scroll to position [3260, 0]
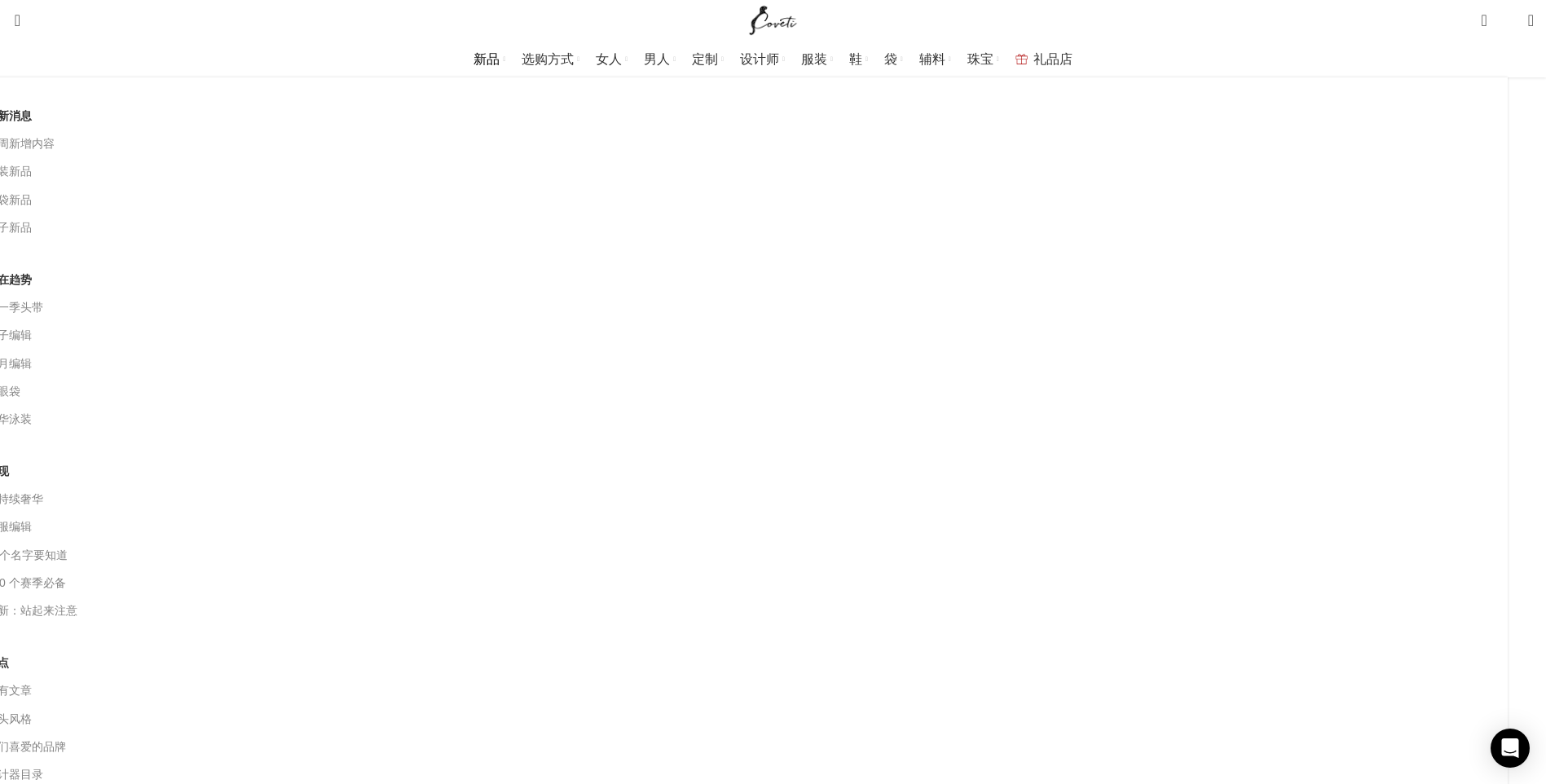
click at [505, 50] on link "新品" at bounding box center [489, 59] width 32 height 33
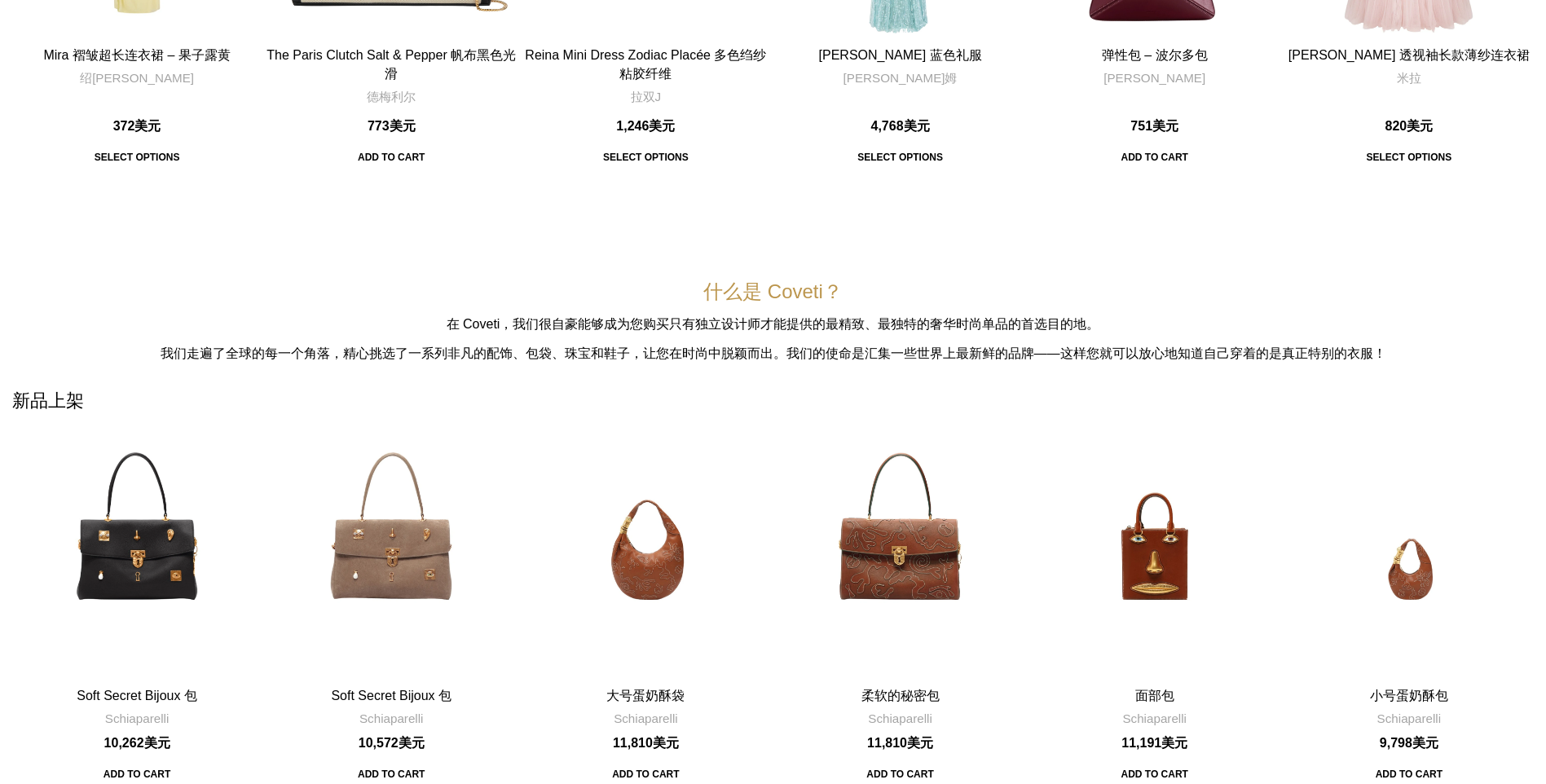
scroll to position [1059, 0]
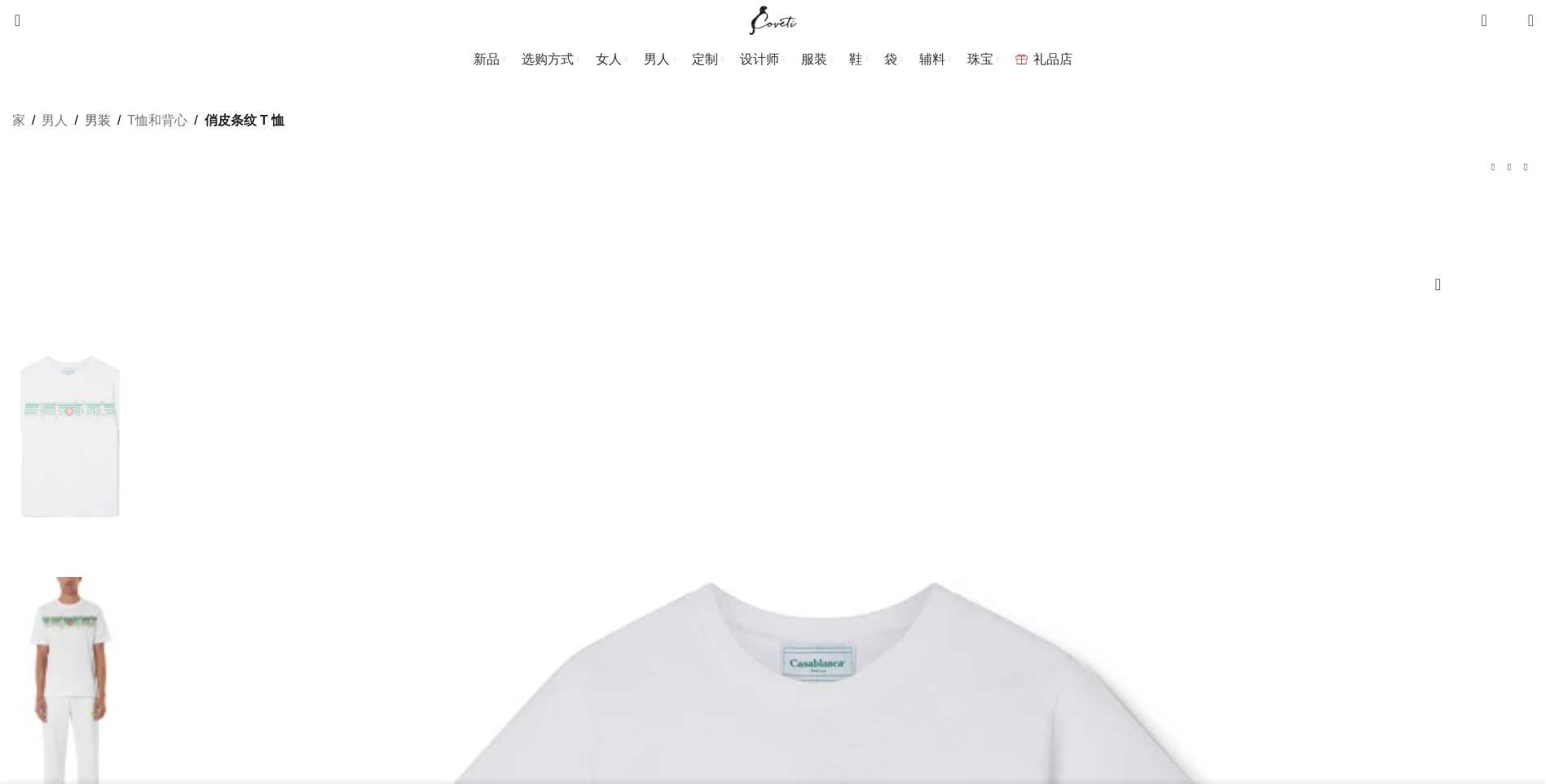
click at [111, 131] on link "男装" at bounding box center [98, 120] width 26 height 21
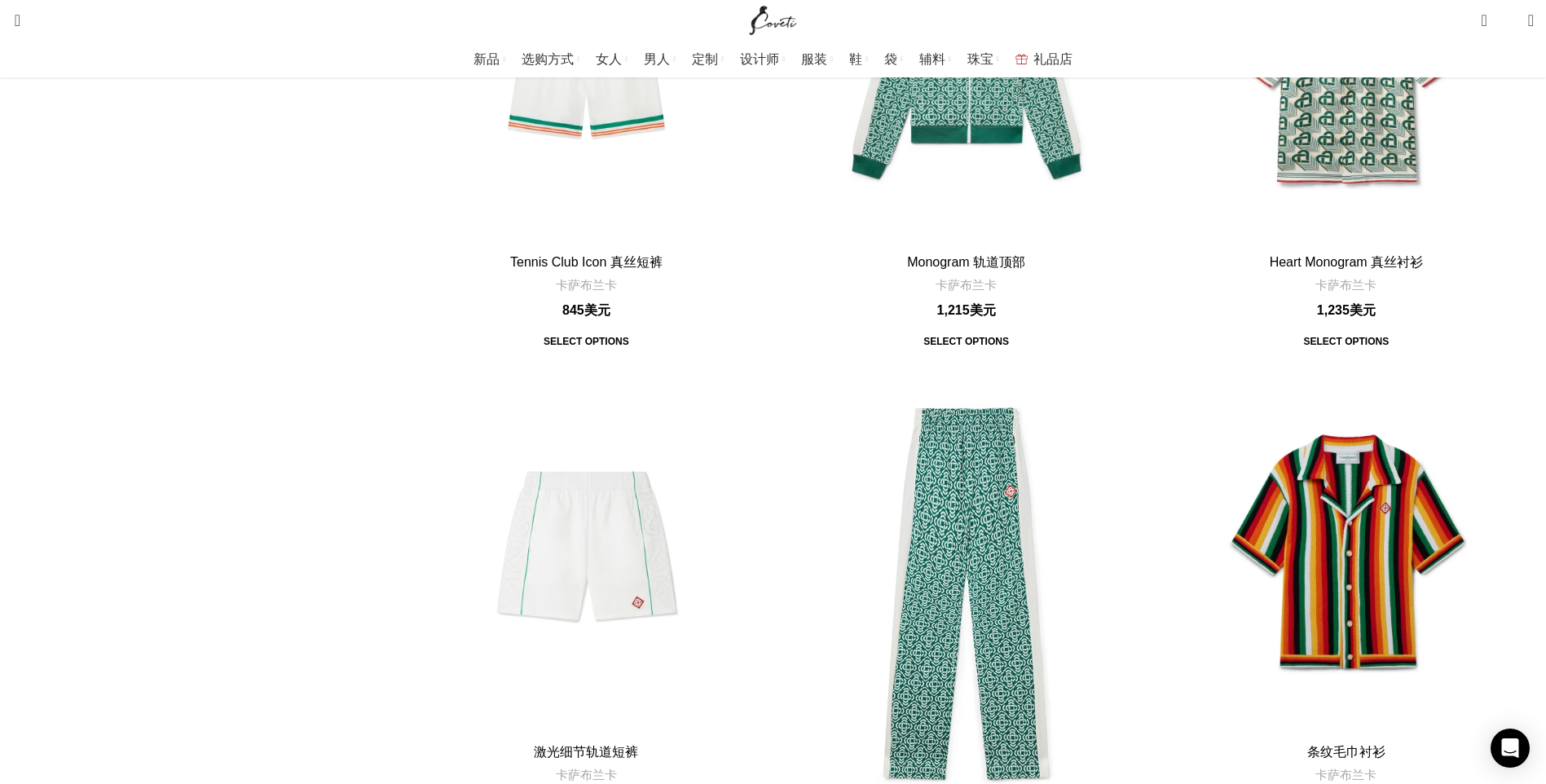
scroll to position [4971, 0]
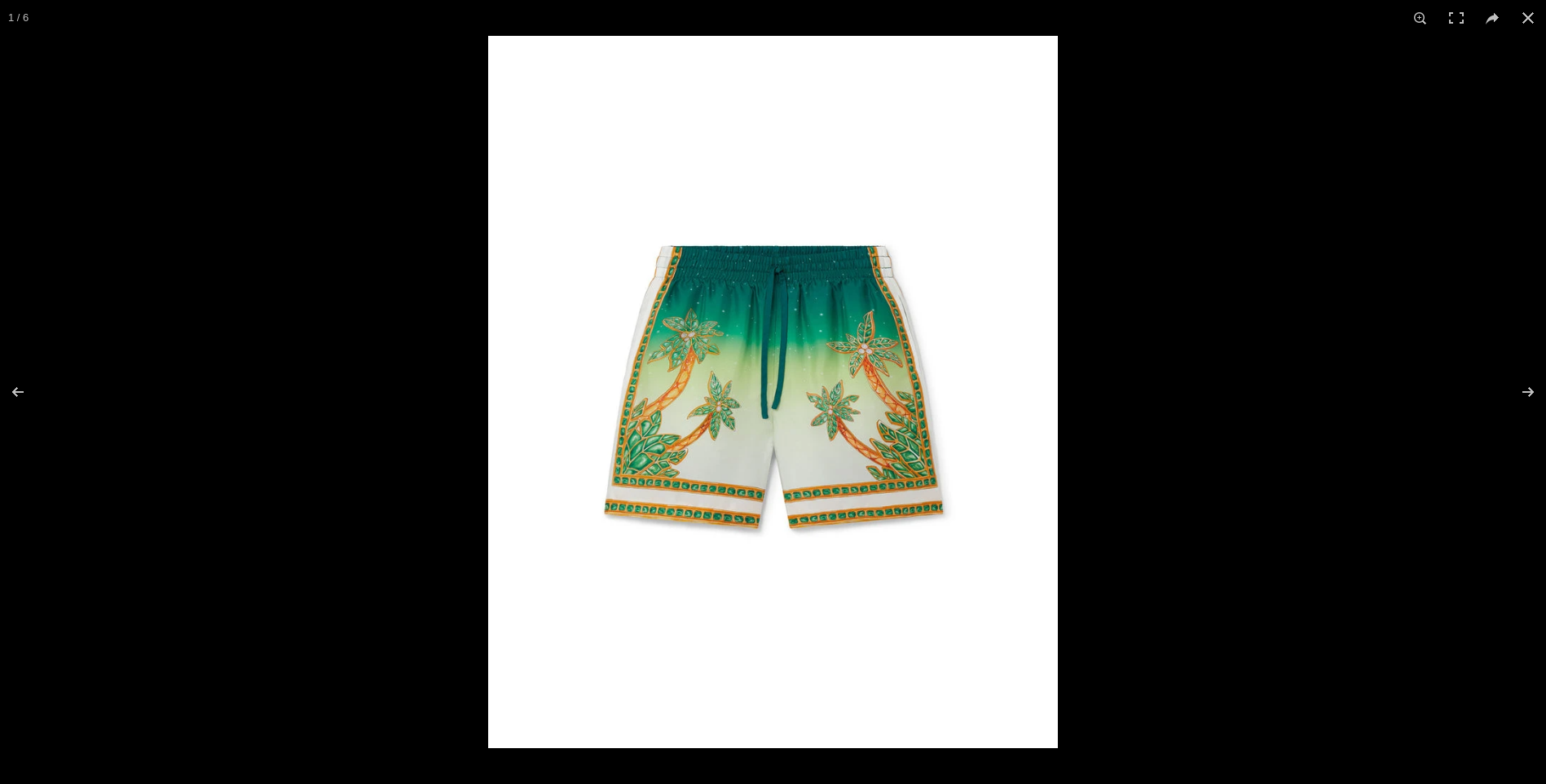
click at [942, 388] on img at bounding box center [773, 392] width 569 height 712
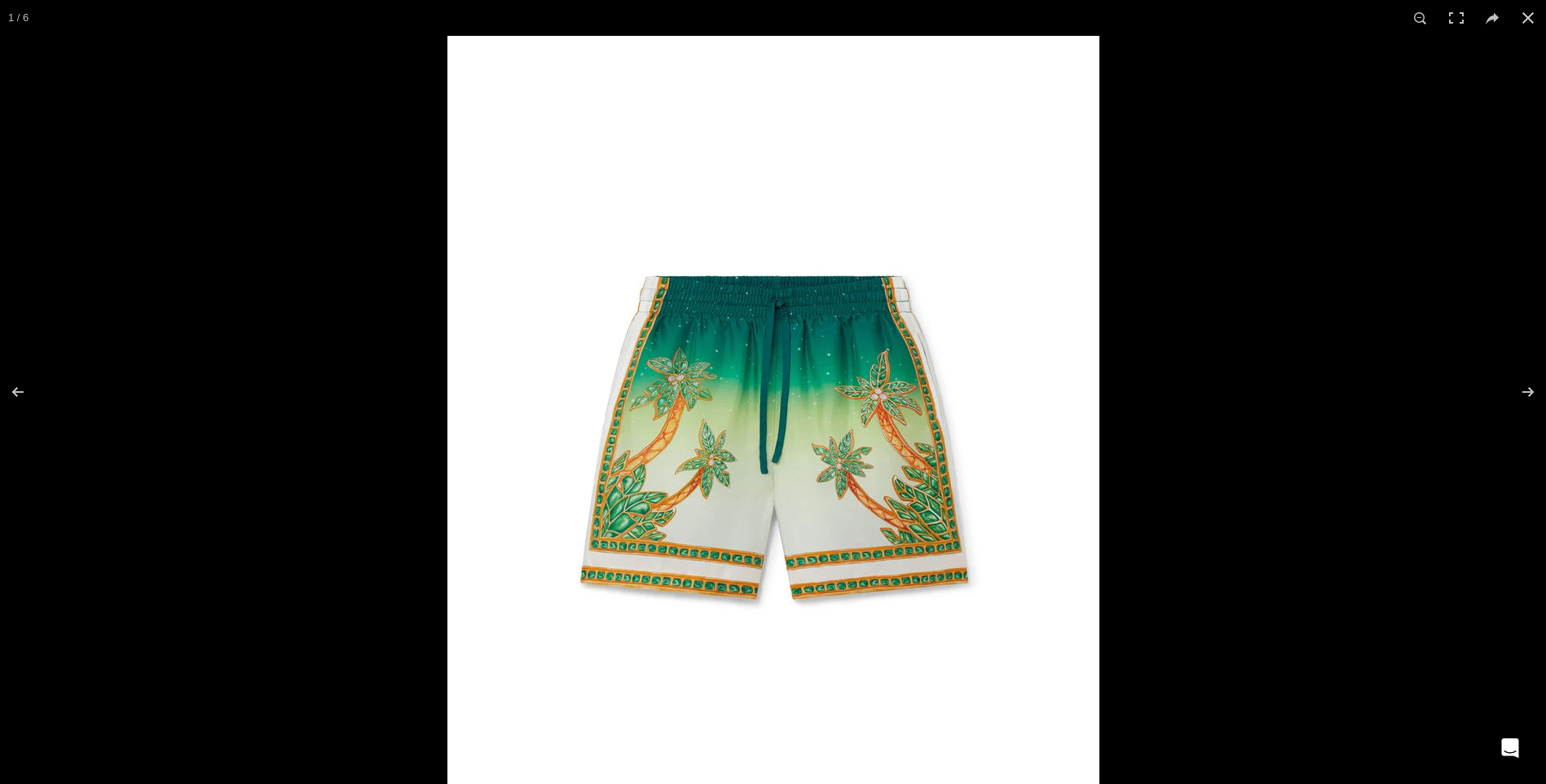
scroll to position [0, 515]
click at [1158, 268] on div at bounding box center [1220, 428] width 1546 height 784
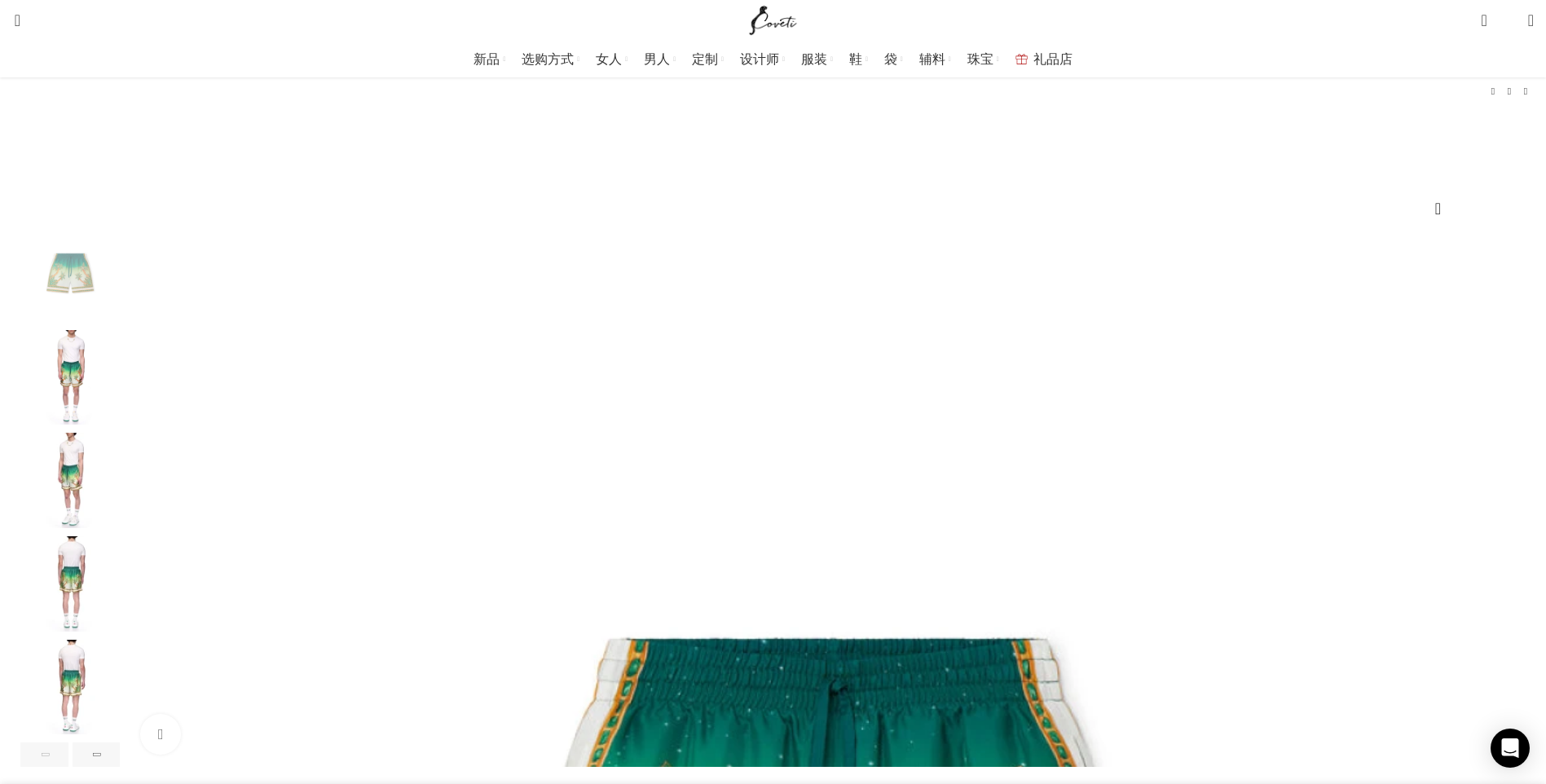
scroll to position [82, 0]
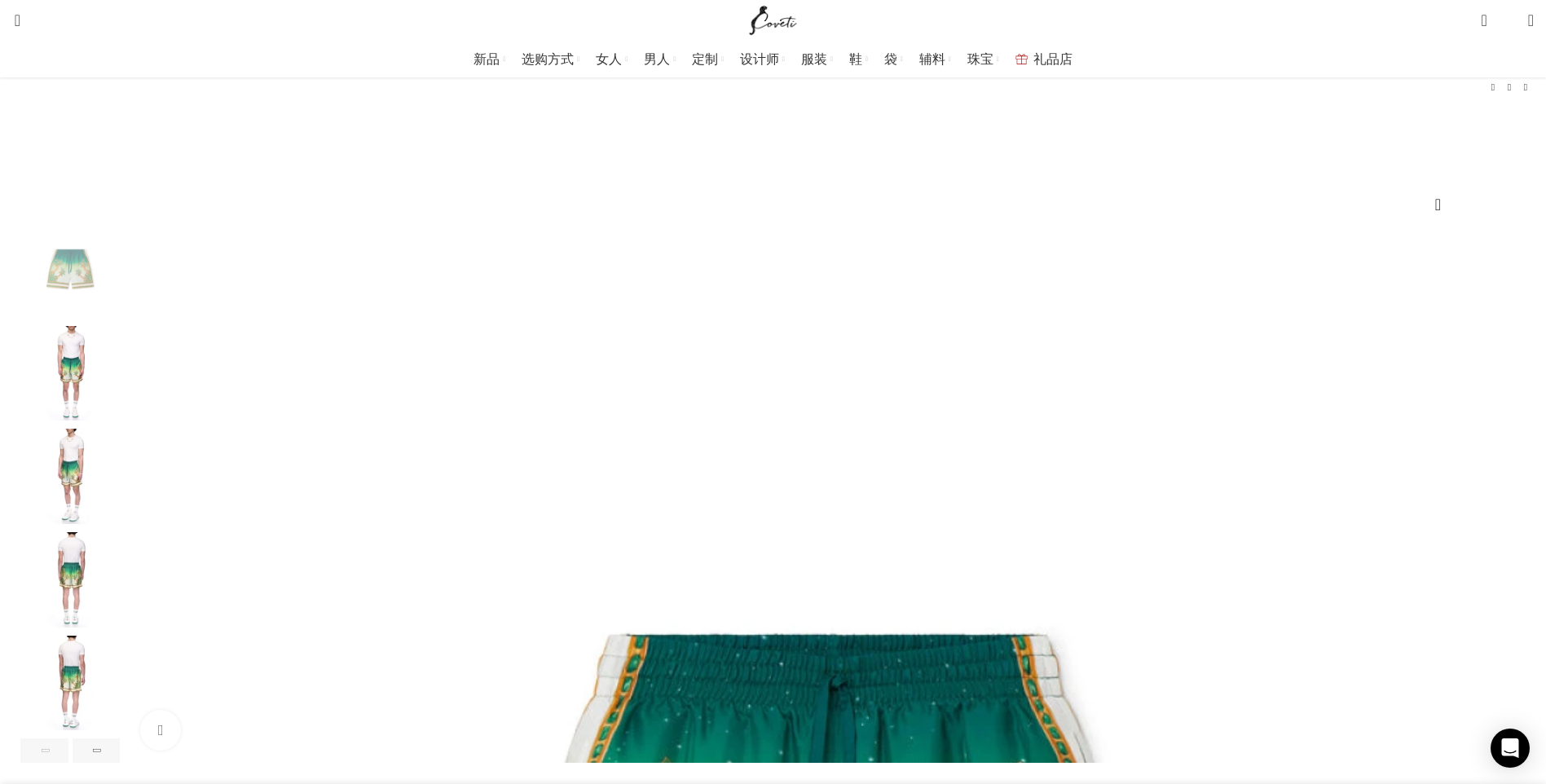
click at [120, 299] on img "1 / 6" at bounding box center [70, 270] width 100 height 96
click at [120, 369] on img "2 / 6" at bounding box center [70, 373] width 100 height 96
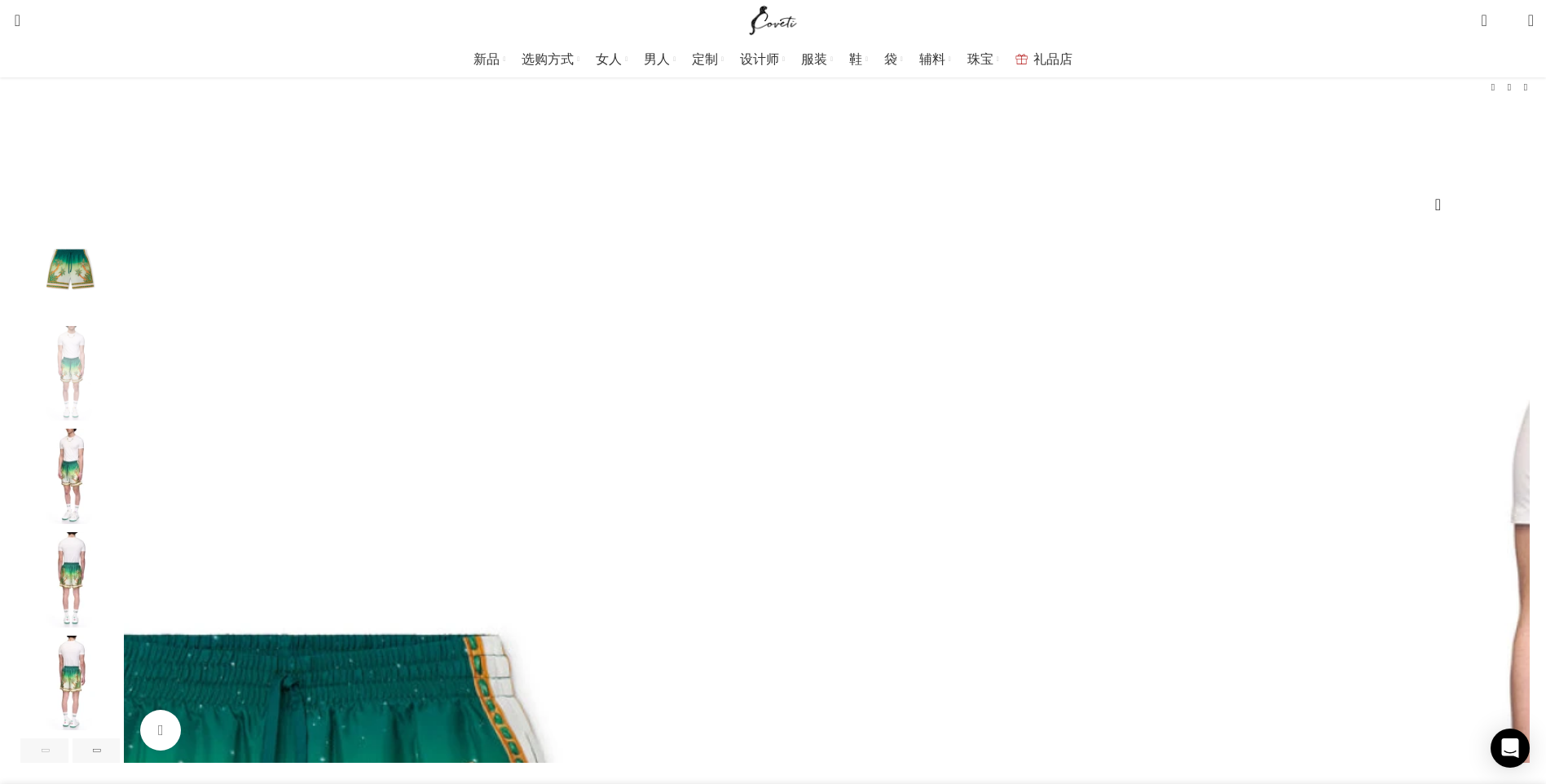
click at [120, 430] on div "2 / 6" at bounding box center [70, 377] width 100 height 103
click at [120, 490] on img "3 / 6" at bounding box center [70, 476] width 100 height 96
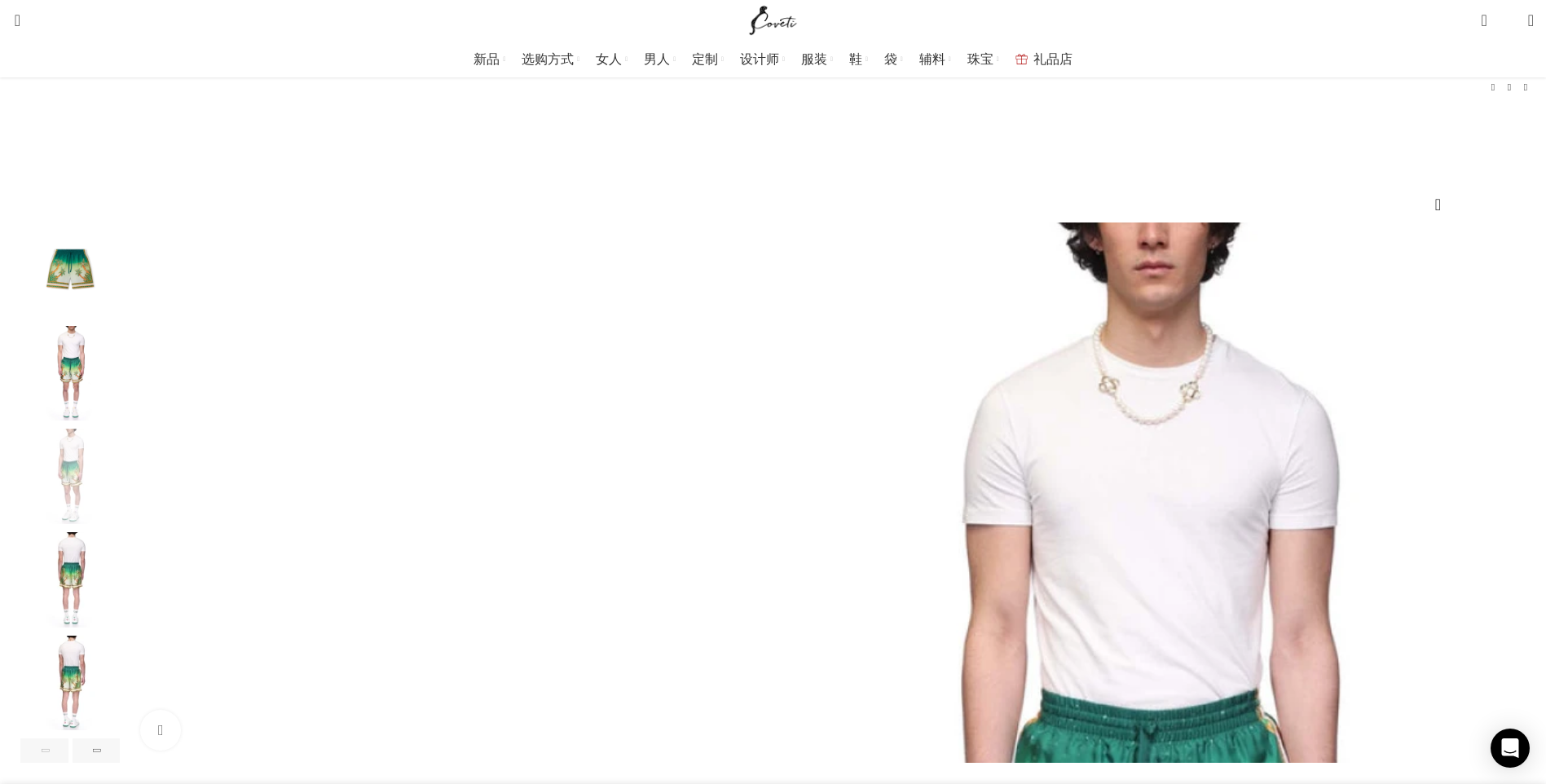
scroll to position [0, 686]
click at [120, 582] on img "4 / 6" at bounding box center [70, 579] width 100 height 96
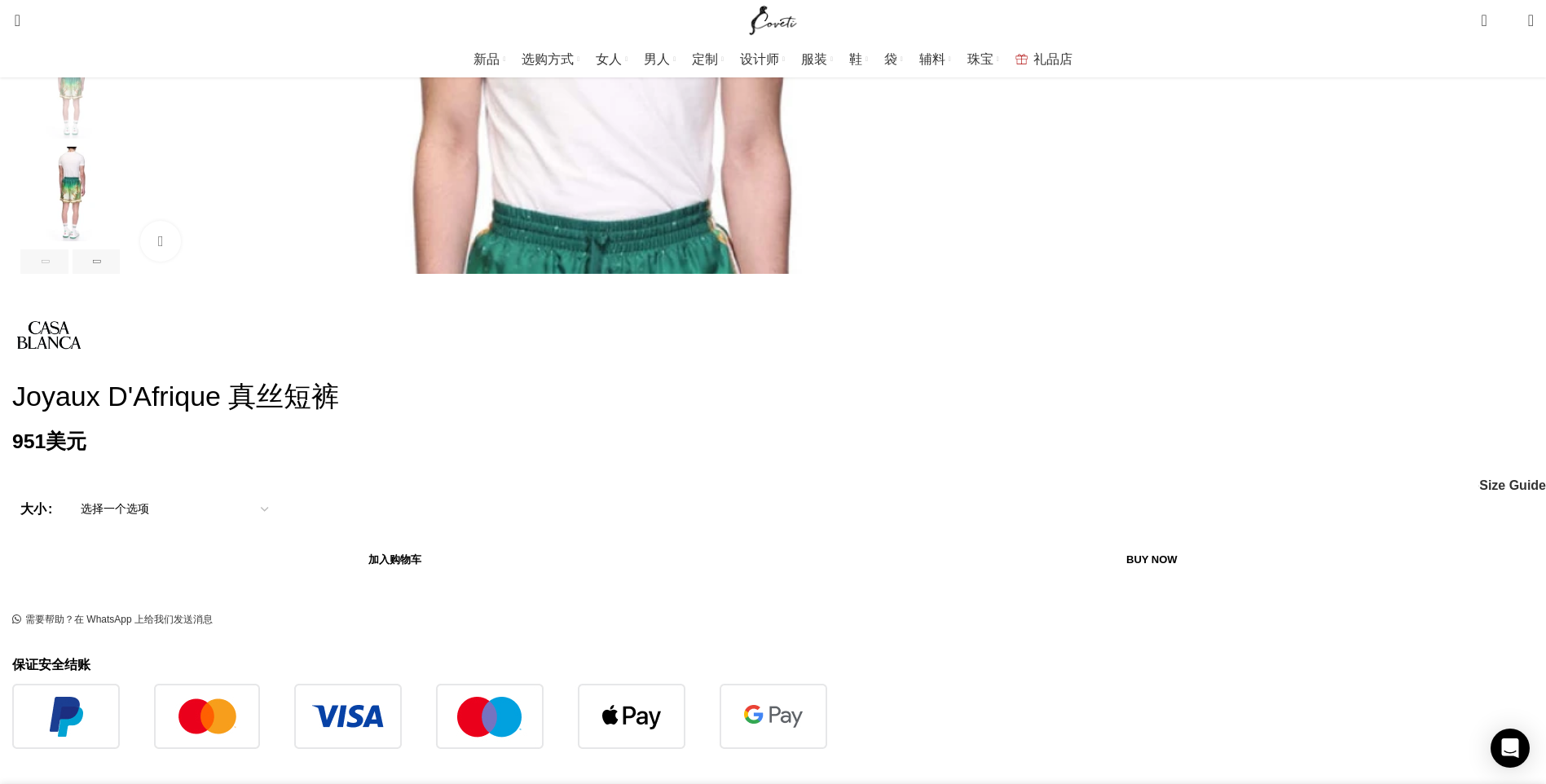
scroll to position [163, 0]
